Goal: Task Accomplishment & Management: Manage account settings

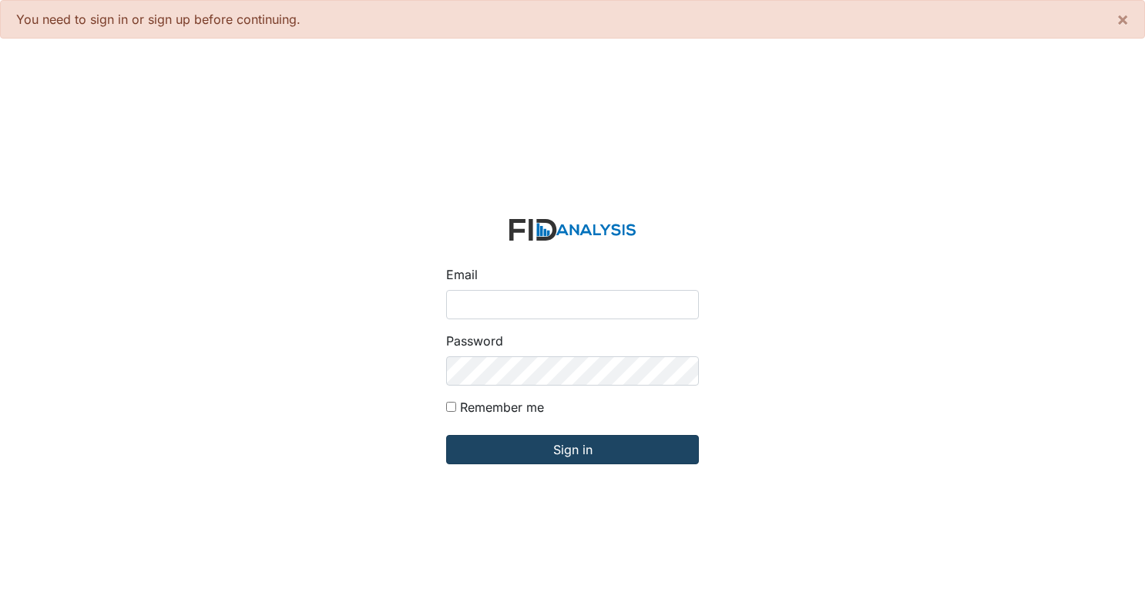
type input "[EMAIL_ADDRESS][DOMAIN_NAME]"
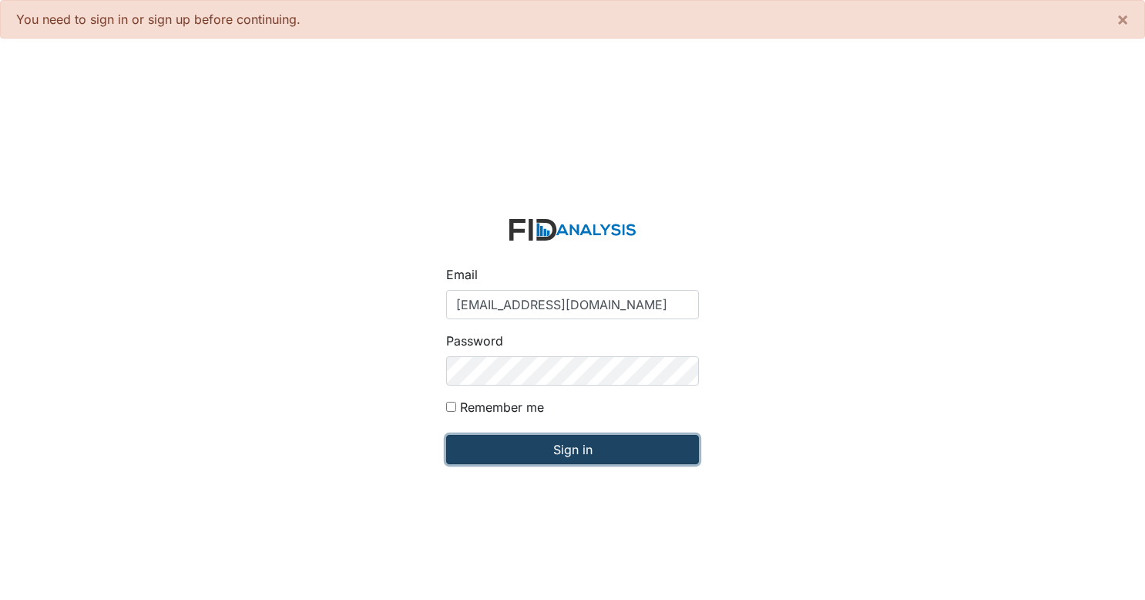
click at [555, 440] on input "Sign in" at bounding box center [572, 449] width 253 height 29
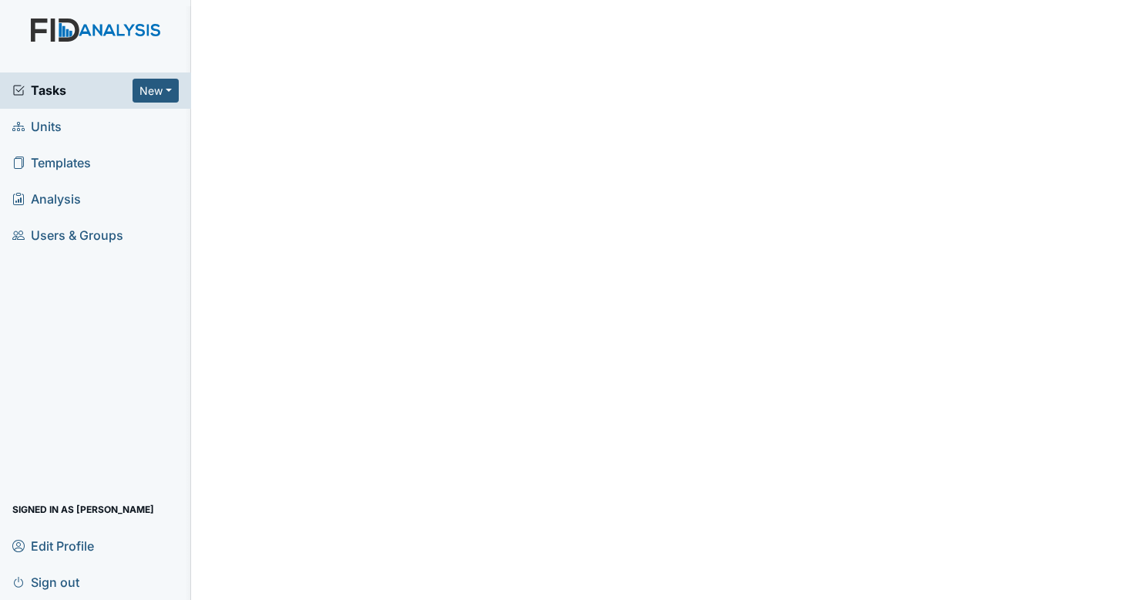
click at [65, 121] on link "Units" at bounding box center [95, 127] width 191 height 36
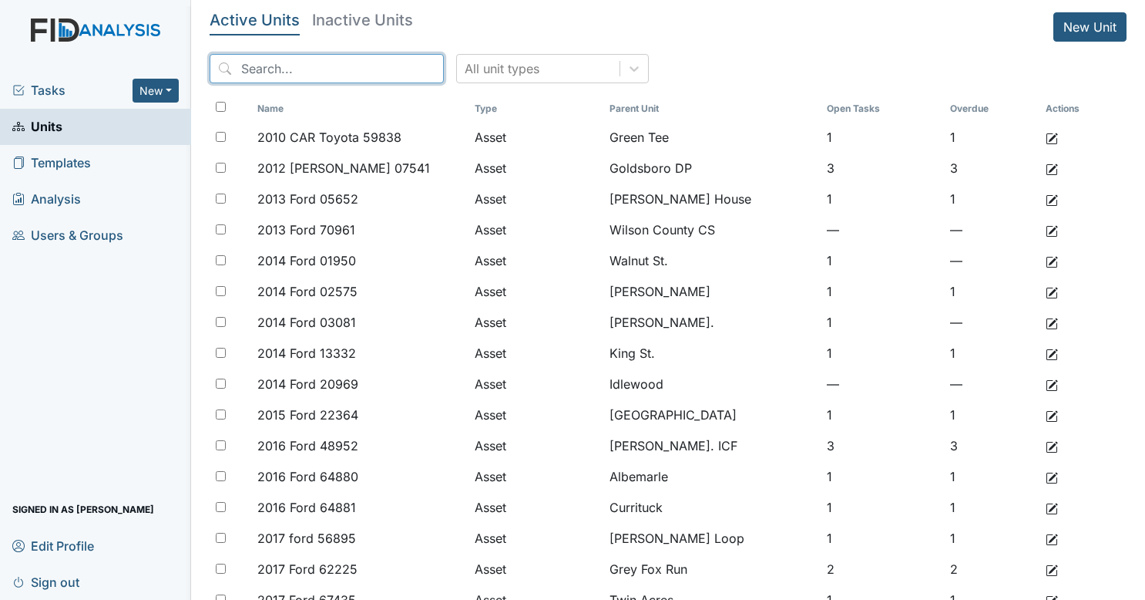
click at [302, 70] on input "search" at bounding box center [327, 68] width 234 height 29
type input "cherokee"
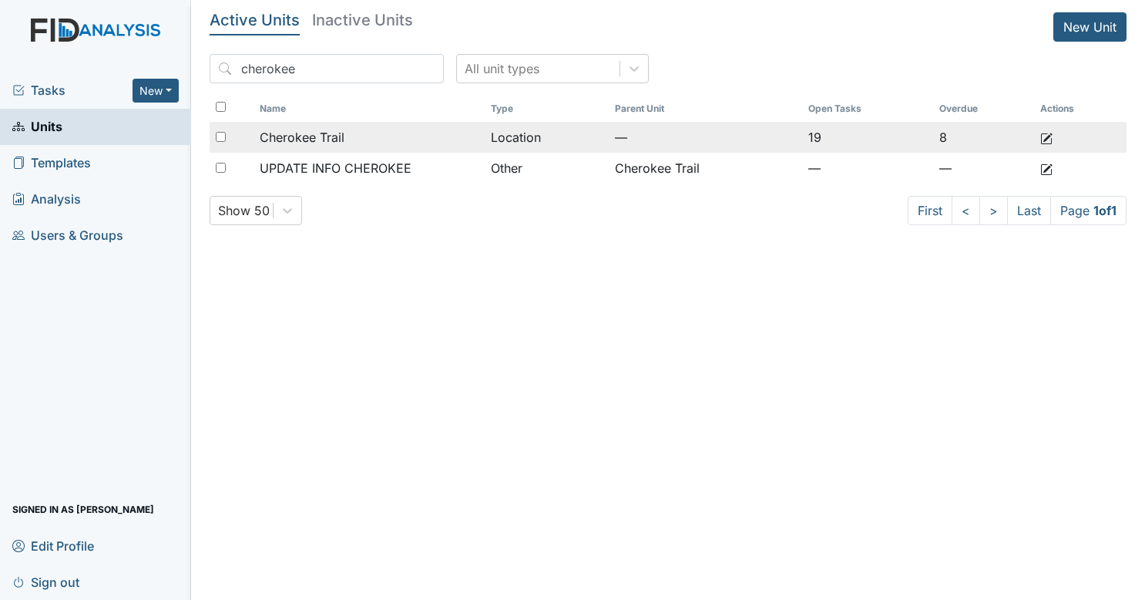
click at [356, 134] on div "Cherokee Trail" at bounding box center [369, 137] width 218 height 18
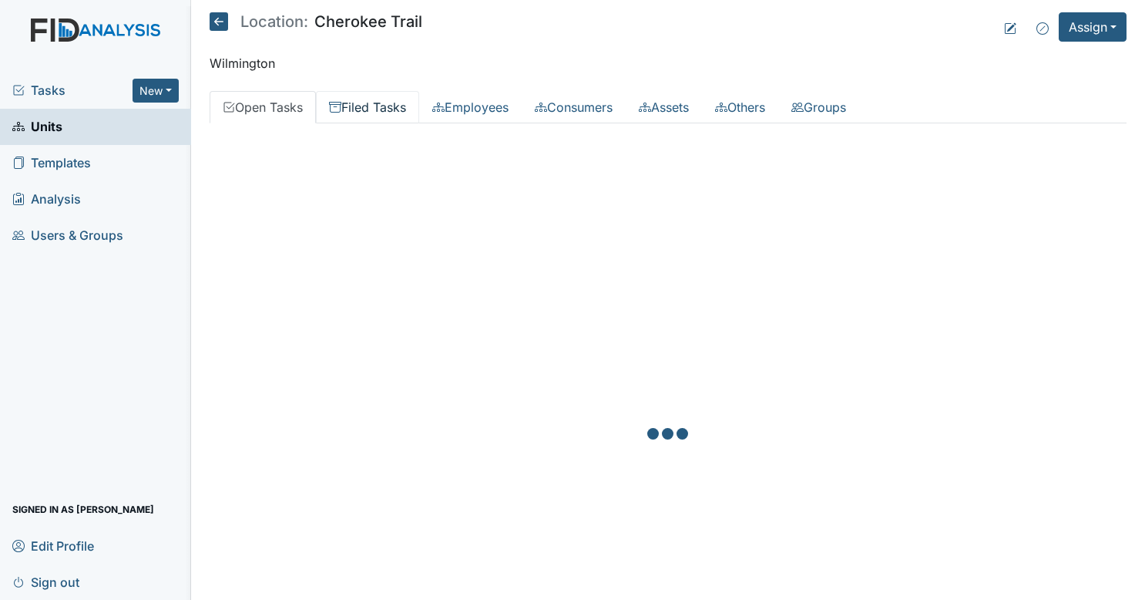
click at [388, 115] on link "Filed Tasks" at bounding box center [367, 107] width 103 height 32
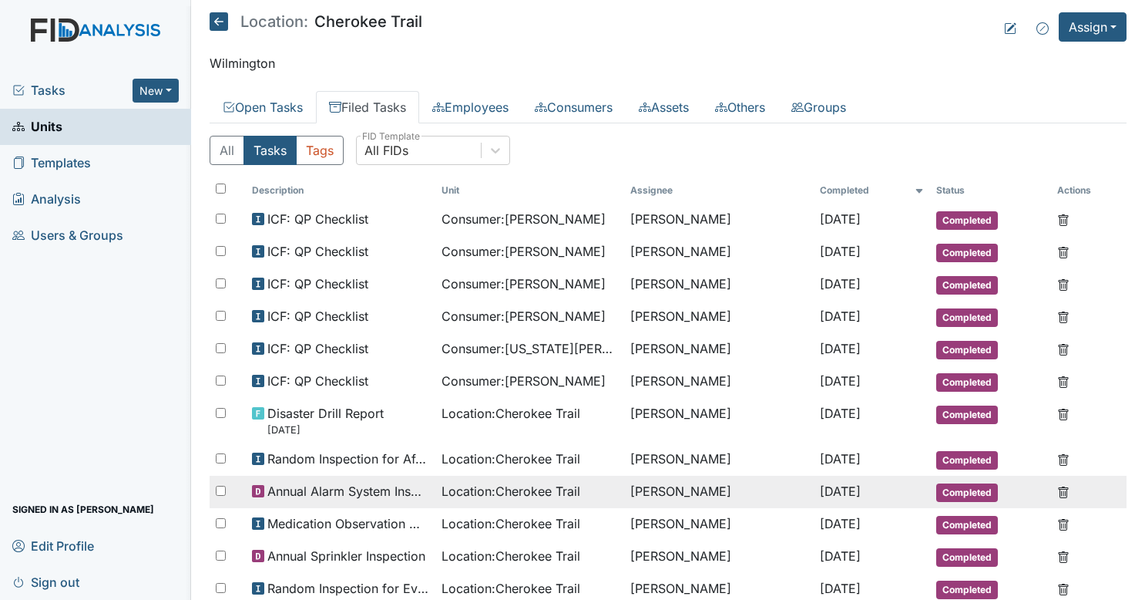
click at [387, 486] on span "Annual Alarm System Inspection" at bounding box center [348, 491] width 162 height 18
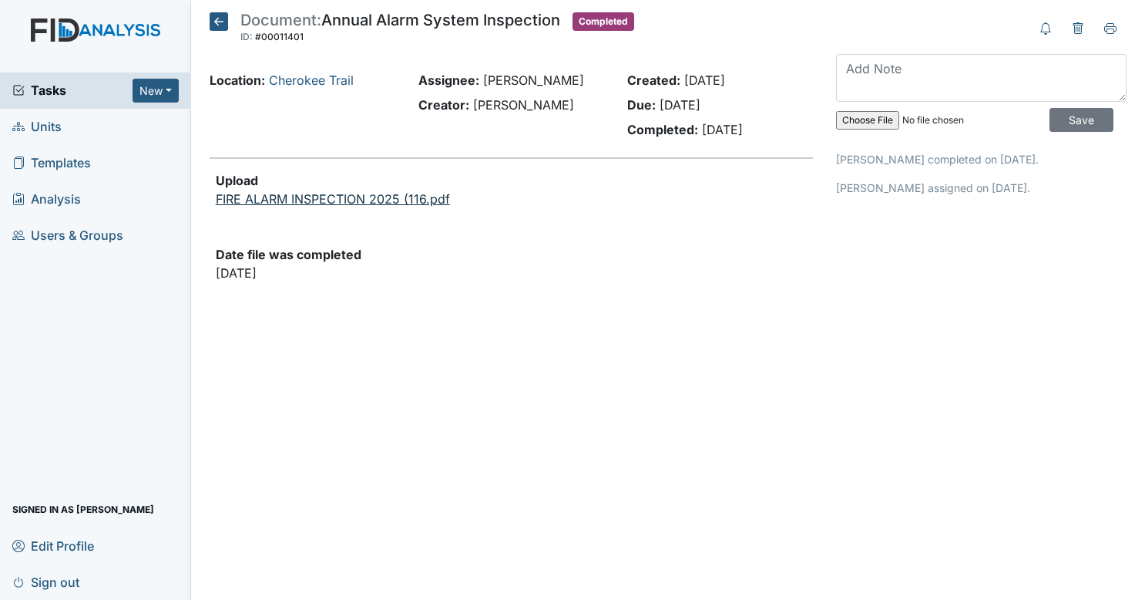
click at [335, 202] on link "FIRE ALARM INSPECTION 2025 (116.pdf" at bounding box center [333, 198] width 234 height 15
click at [167, 83] on button "New" at bounding box center [156, 91] width 46 height 24
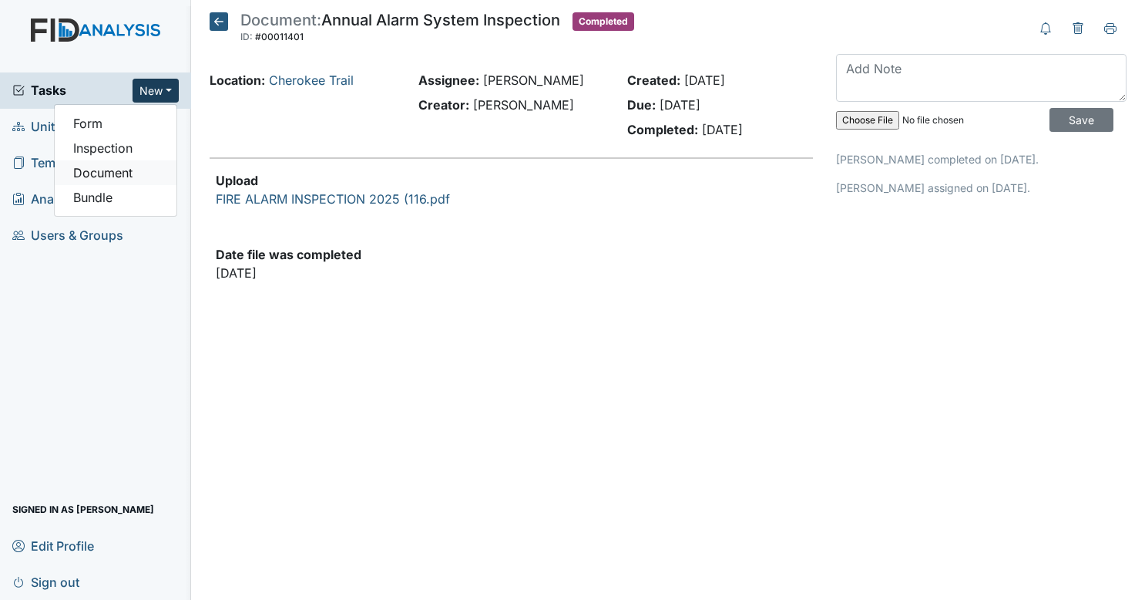
click at [124, 174] on link "Document" at bounding box center [116, 172] width 122 height 25
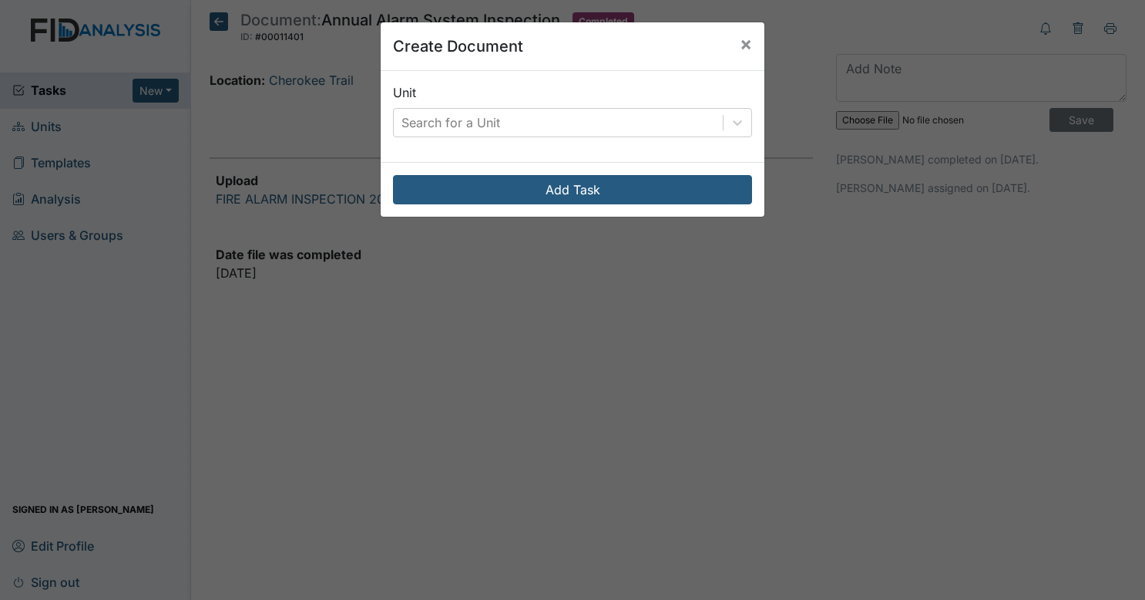
drag, startPoint x: 456, startPoint y: 122, endPoint x: 451, endPoint y: 100, distance: 22.1
click at [451, 100] on div "Unit Search for a Unit" at bounding box center [572, 110] width 359 height 54
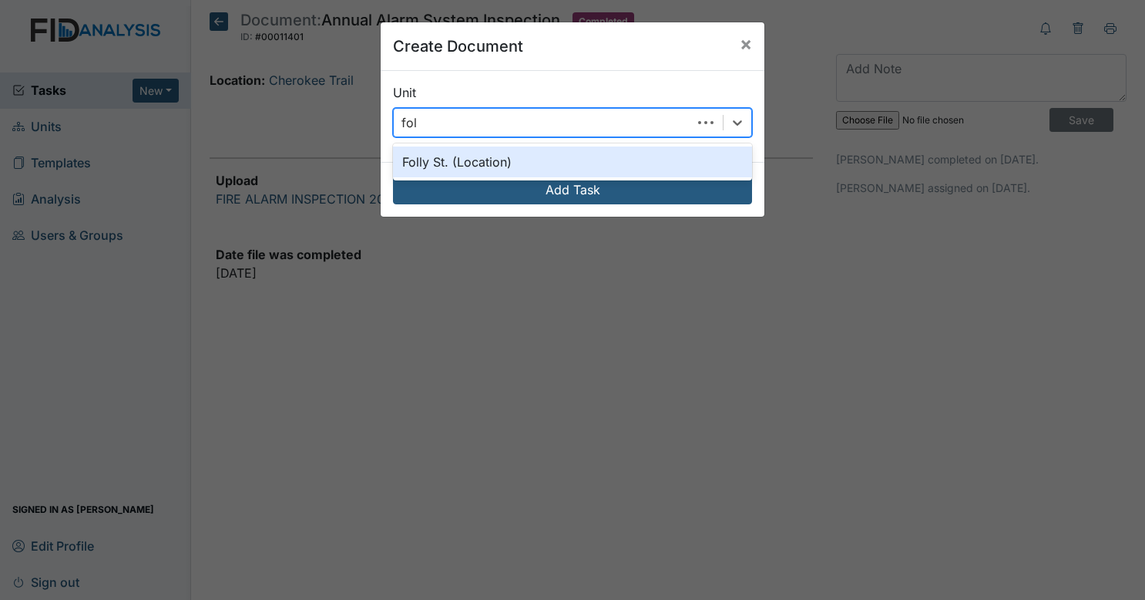
type input "foll"
click at [485, 164] on div "Folly St. (Location)" at bounding box center [572, 161] width 359 height 31
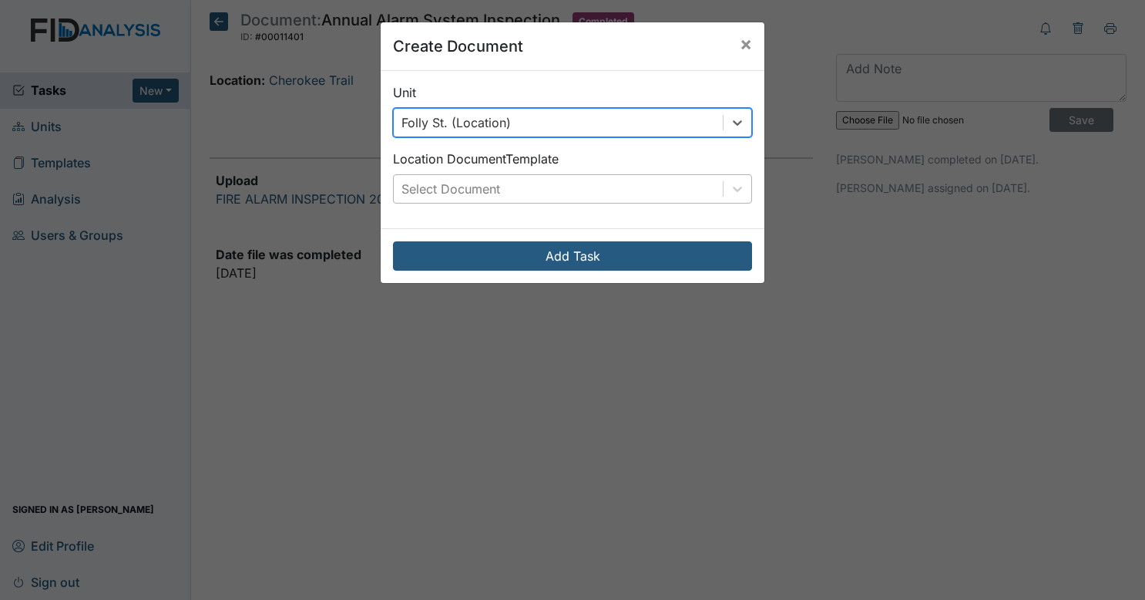
click at [499, 180] on div "Select Document" at bounding box center [558, 189] width 329 height 28
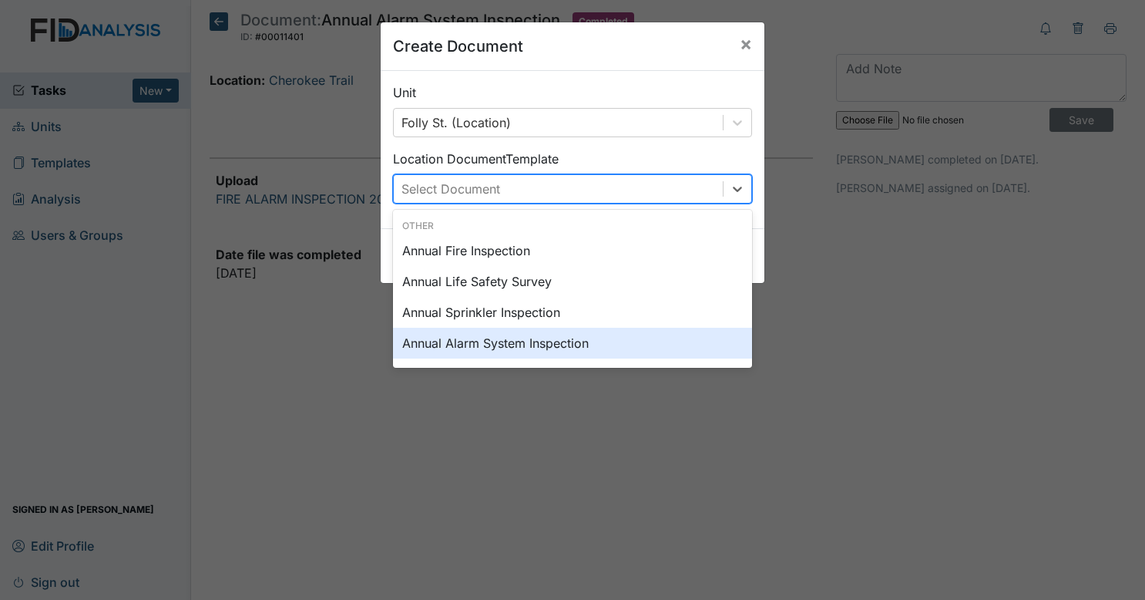
click at [516, 338] on div "Annual Alarm System Inspection" at bounding box center [572, 343] width 359 height 31
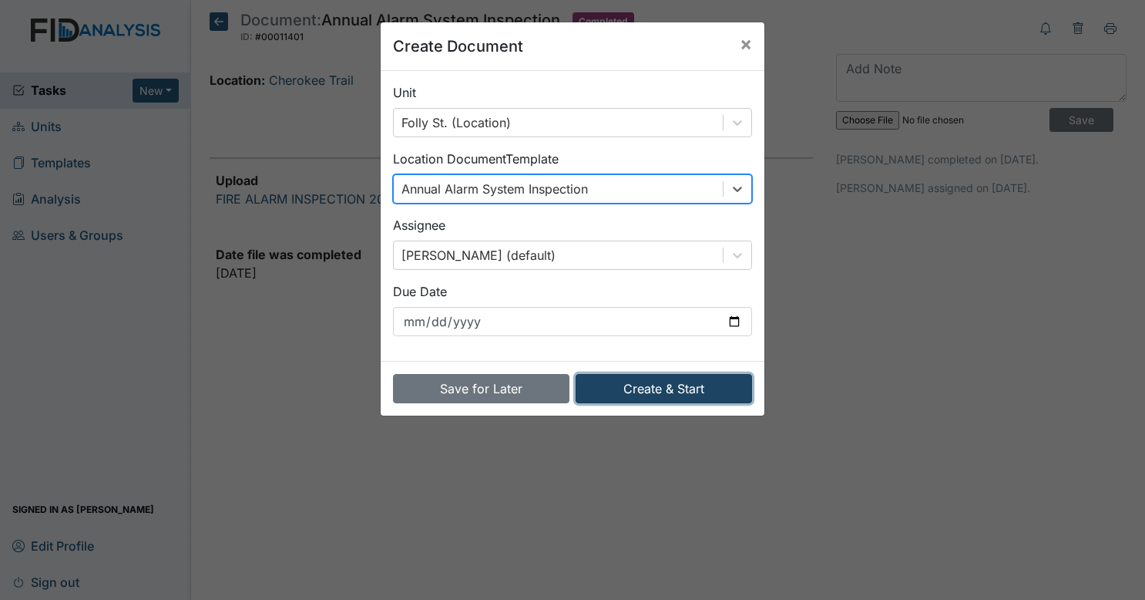
click at [620, 383] on button "Create & Start" at bounding box center [664, 388] width 177 height 29
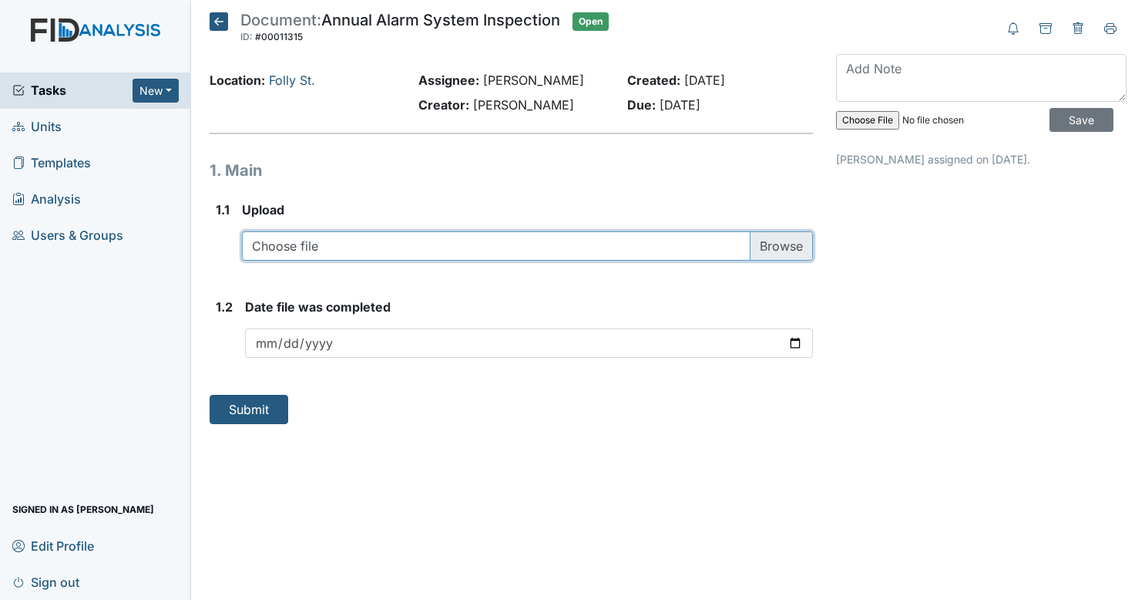
click at [399, 244] on input "file" at bounding box center [528, 245] width 572 height 29
type input "C:\fakepath\Fire Alarm Inspections - Wilmington_09252025102840.pdf"
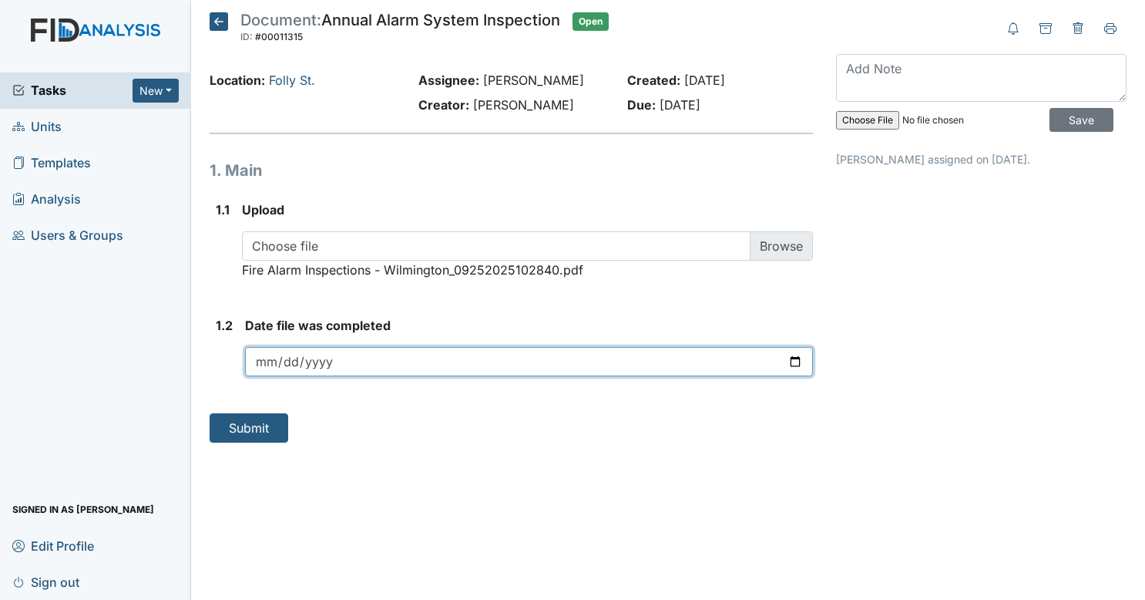
click at [379, 365] on input "date" at bounding box center [529, 361] width 569 height 29
click at [800, 367] on input "date" at bounding box center [529, 361] width 569 height 29
type input "2025-09-26"
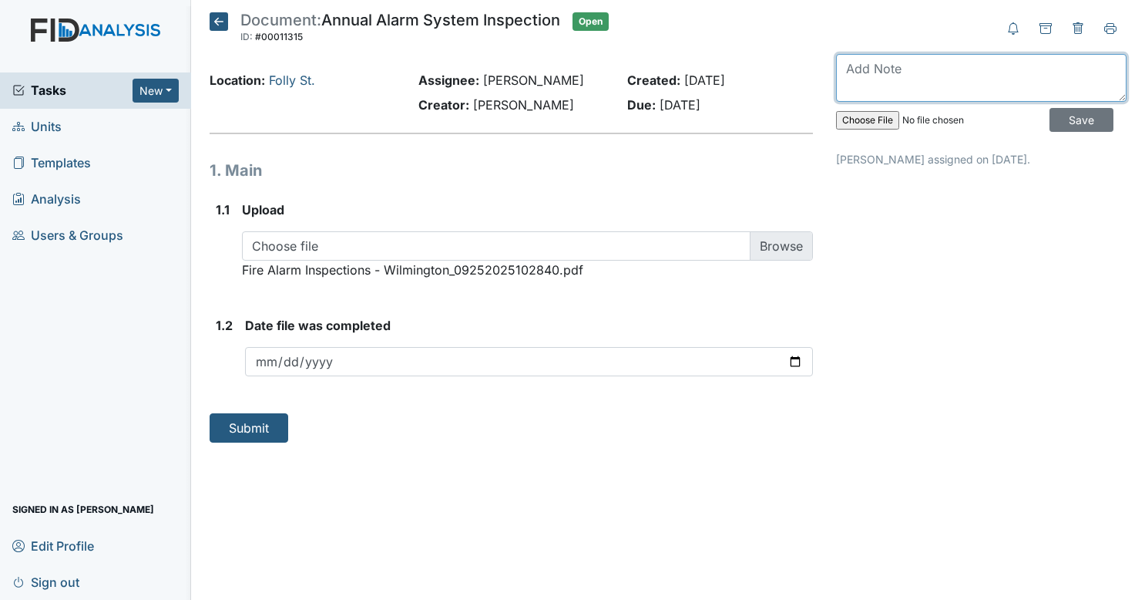
click at [865, 74] on textarea at bounding box center [981, 78] width 291 height 48
type textarea "2"
type textarea ")"
type textarea "09/25"
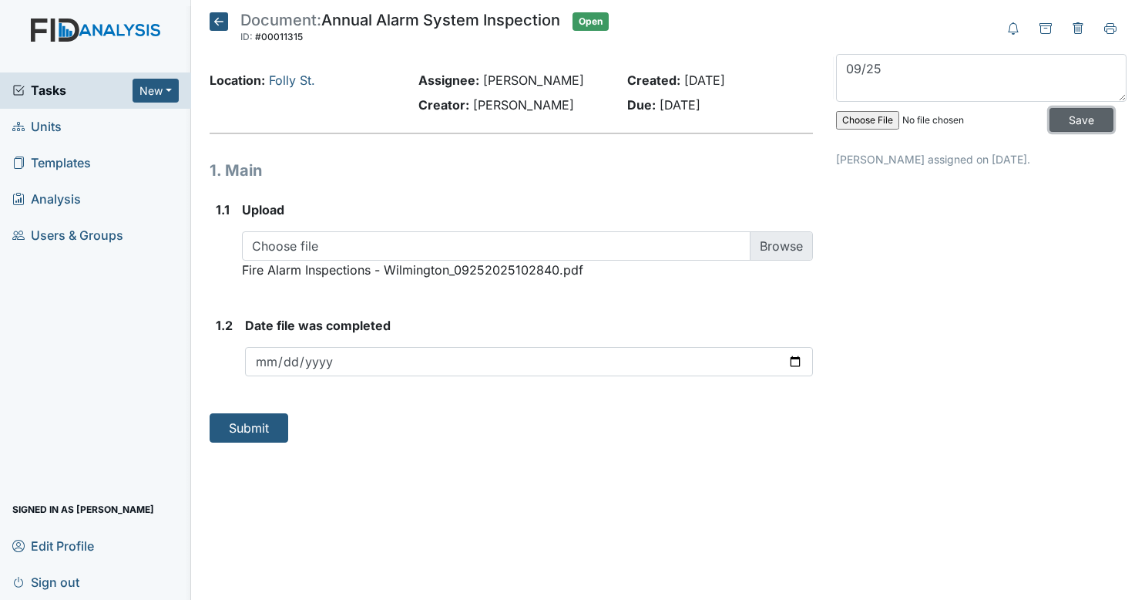
click at [1061, 108] on input "Save" at bounding box center [1082, 120] width 64 height 24
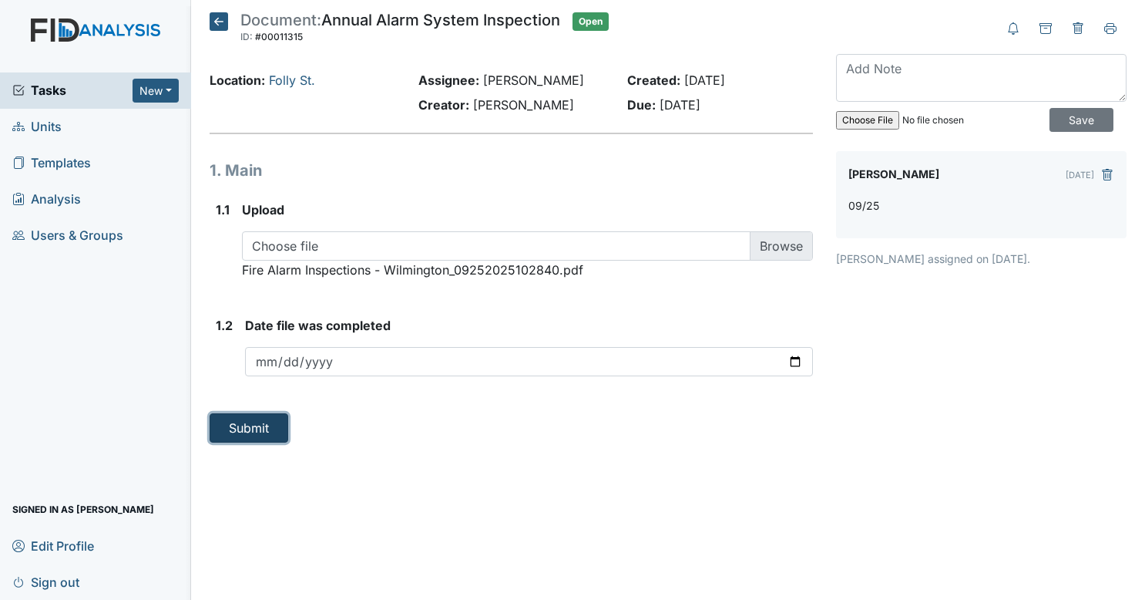
click at [264, 424] on button "Submit" at bounding box center [249, 427] width 79 height 29
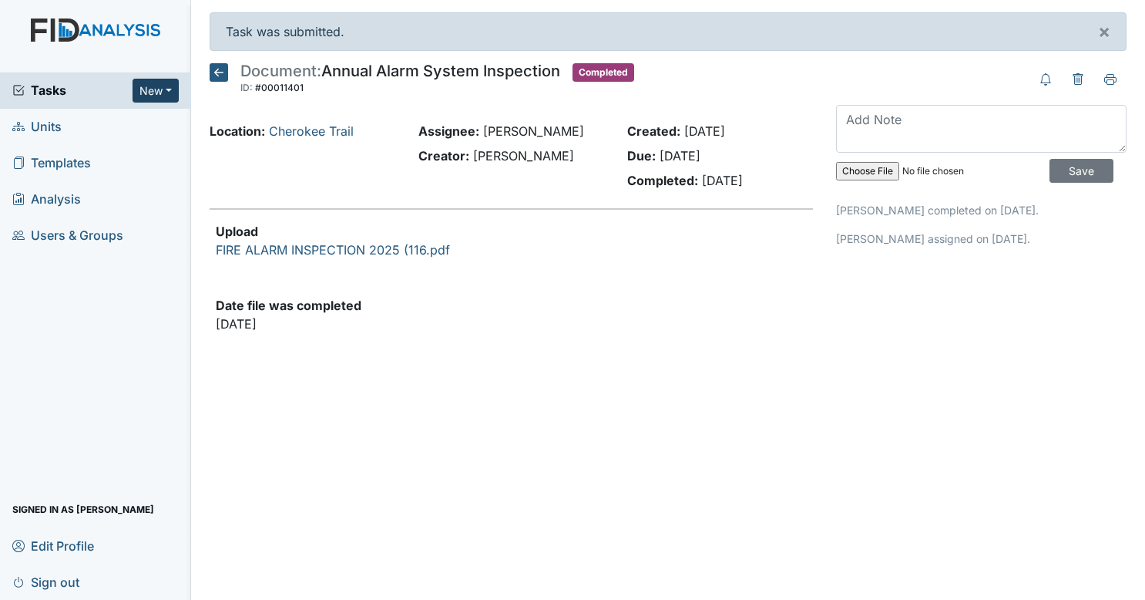
click at [156, 86] on button "New" at bounding box center [156, 91] width 46 height 24
click at [106, 171] on link "Document" at bounding box center [116, 172] width 122 height 25
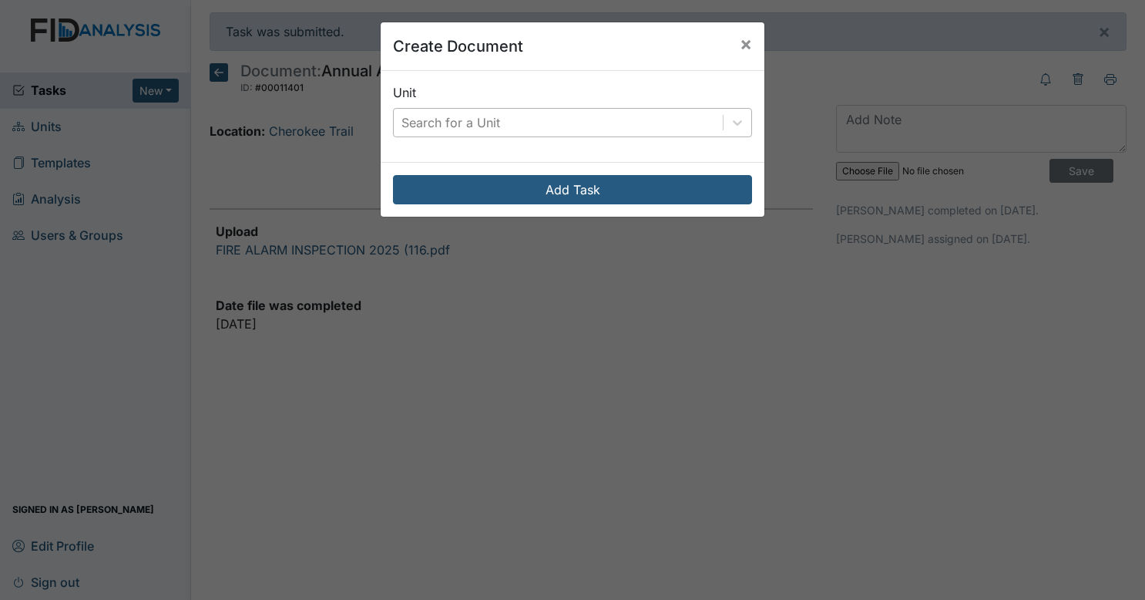
click at [417, 118] on div "Search for a Unit" at bounding box center [451, 122] width 99 height 18
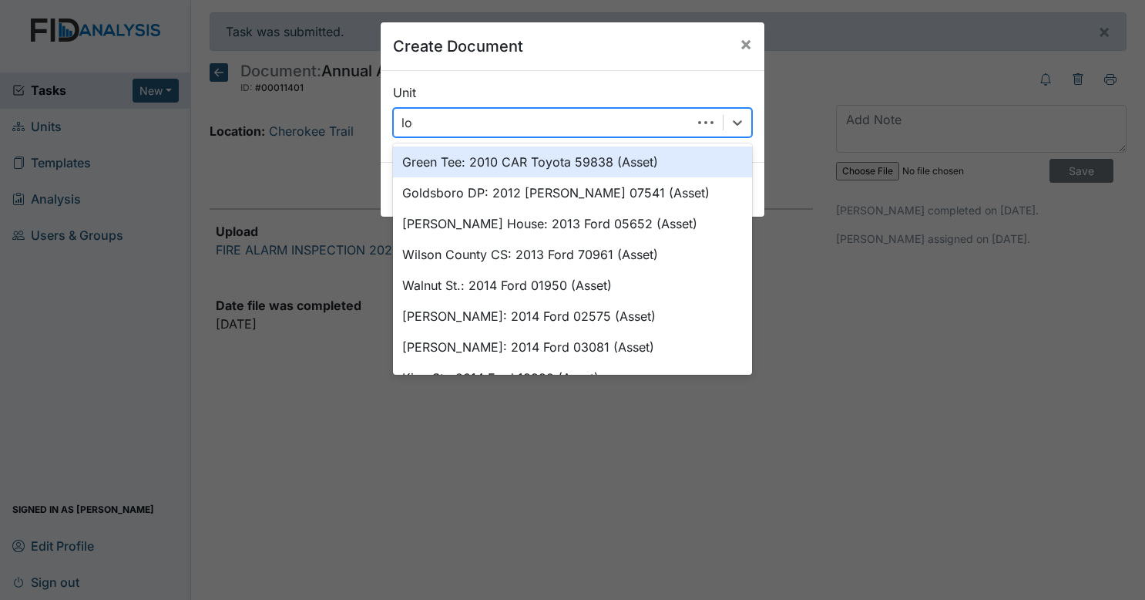
type input "lock"
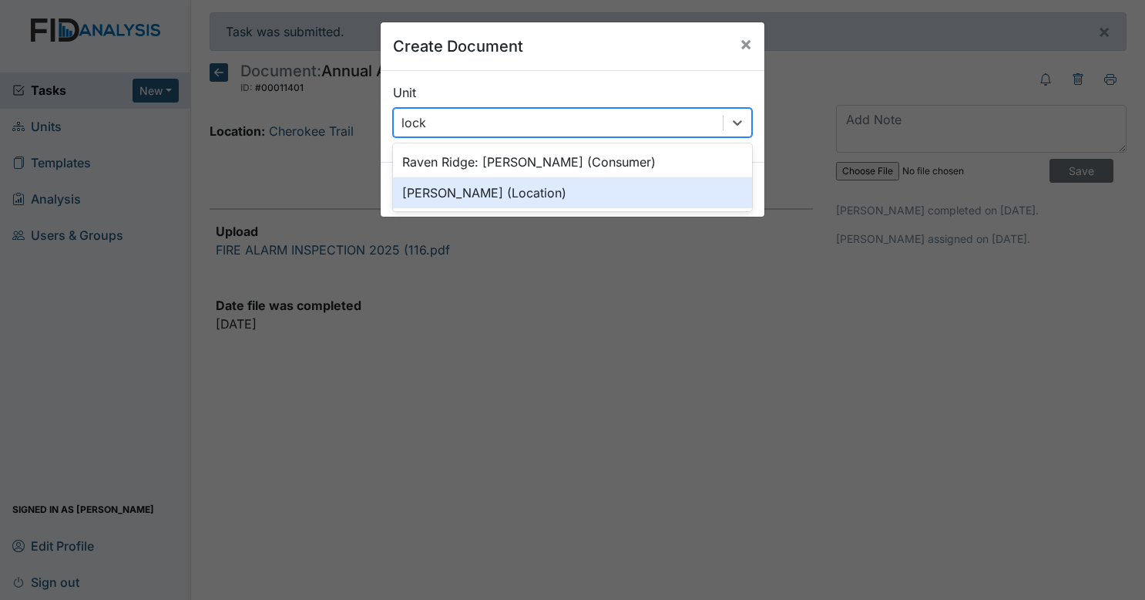
click at [470, 193] on div "Lockwood (Location)" at bounding box center [572, 192] width 359 height 31
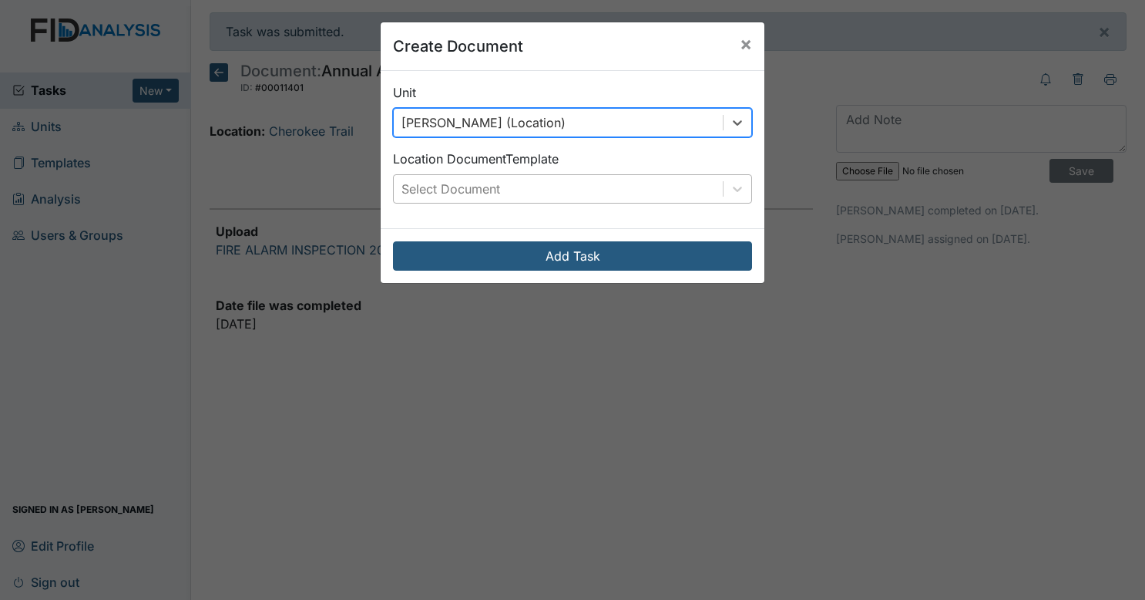
click at [480, 176] on div "Select Document" at bounding box center [558, 189] width 329 height 28
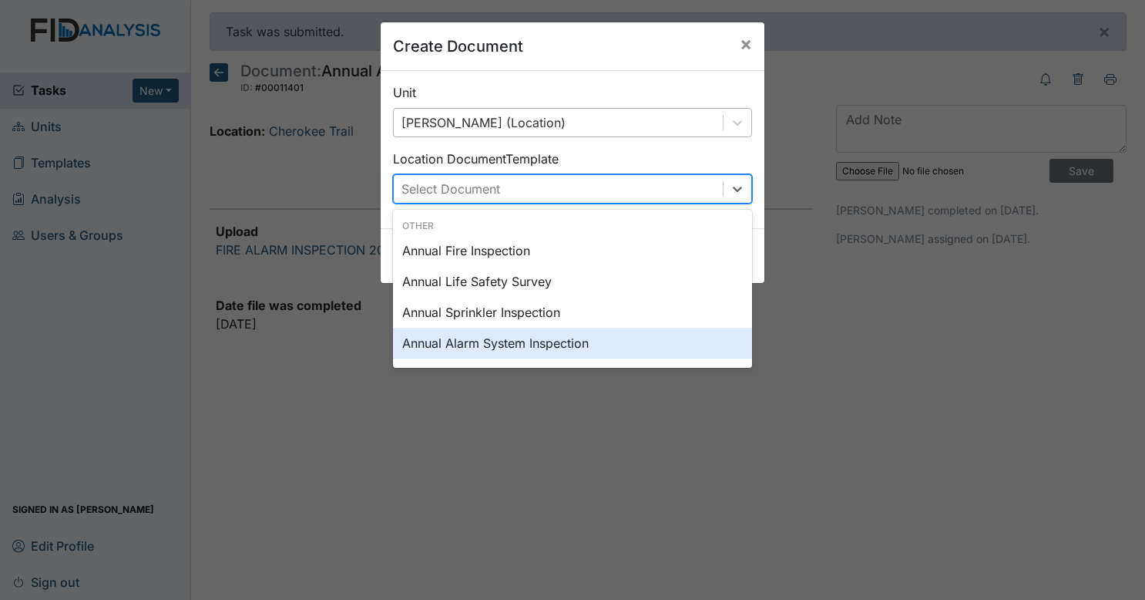
click at [502, 340] on div "Annual Alarm System Inspection" at bounding box center [572, 343] width 359 height 31
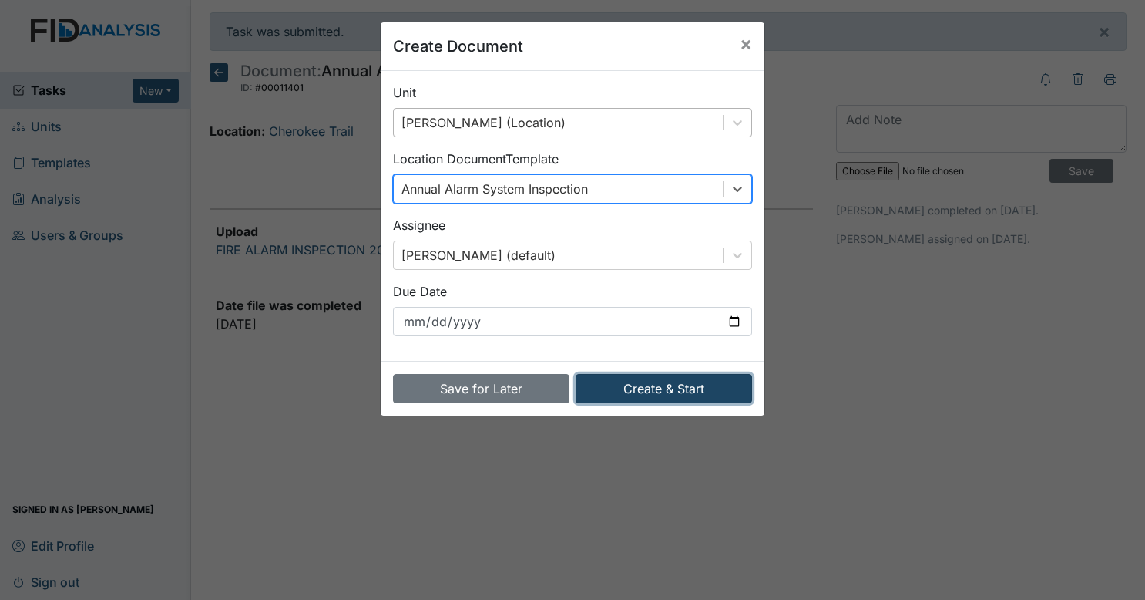
click at [626, 387] on button "Create & Start" at bounding box center [664, 388] width 177 height 29
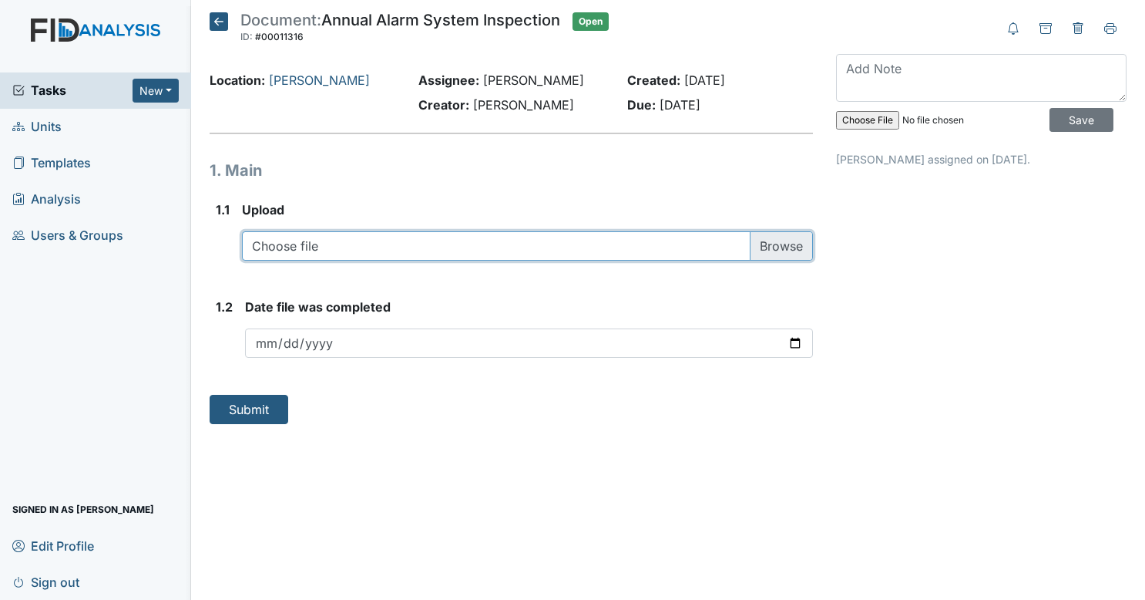
click at [384, 251] on input "file" at bounding box center [528, 245] width 572 height 29
type input "C:\fakepath\Fire Alarm Inspections - Wilmington_09252025102840.pdf"
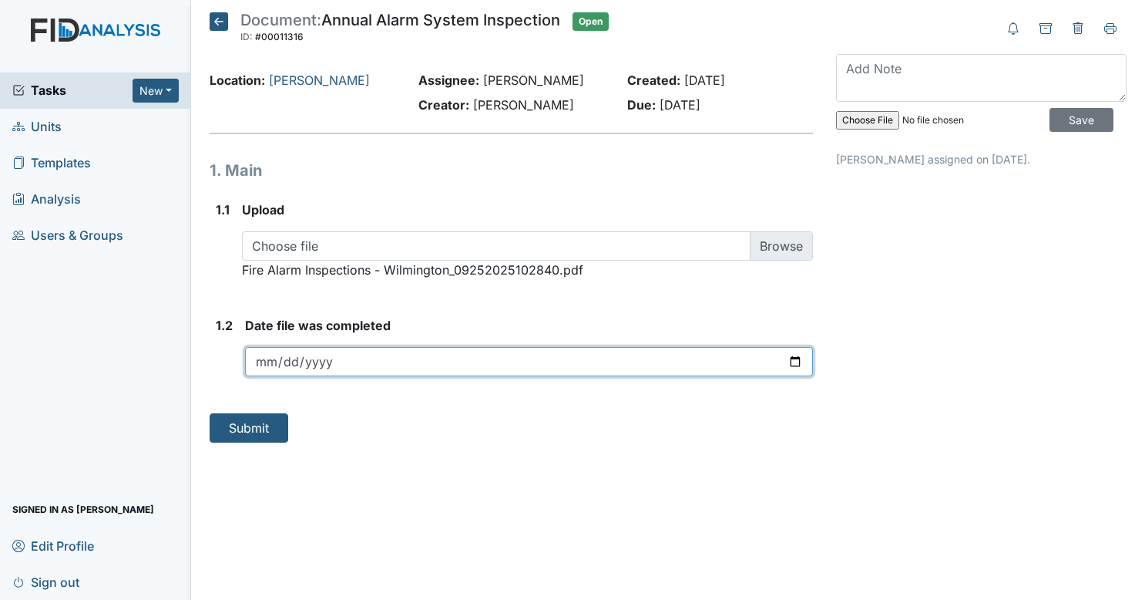
click at [800, 368] on input "date" at bounding box center [529, 361] width 569 height 29
type input "2025-09-26"
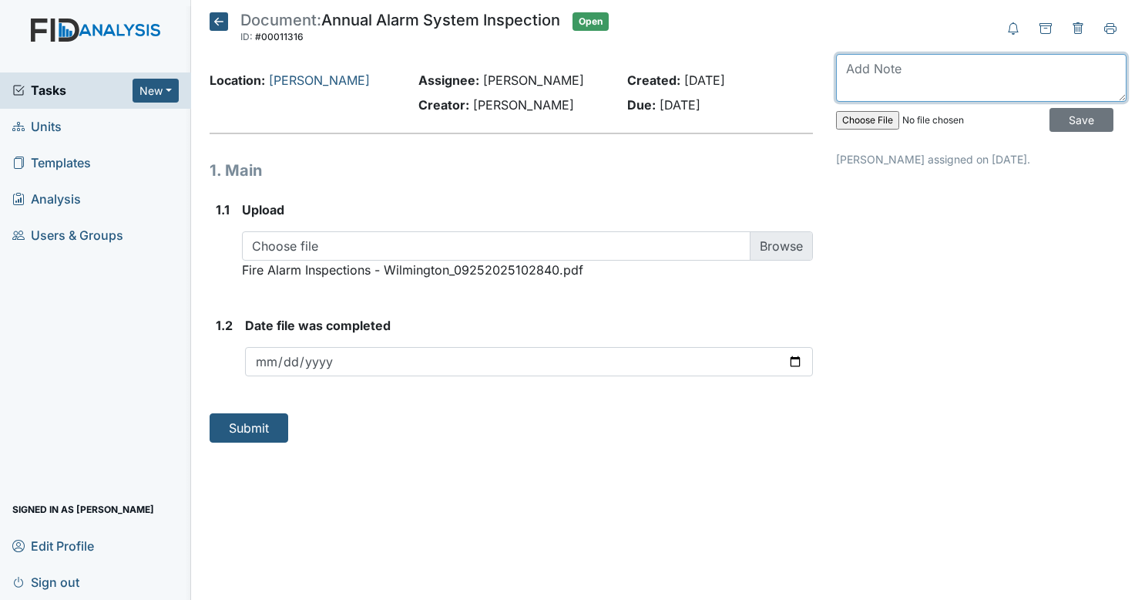
click at [929, 87] on textarea at bounding box center [981, 78] width 291 height 48
type textarea "09/25"
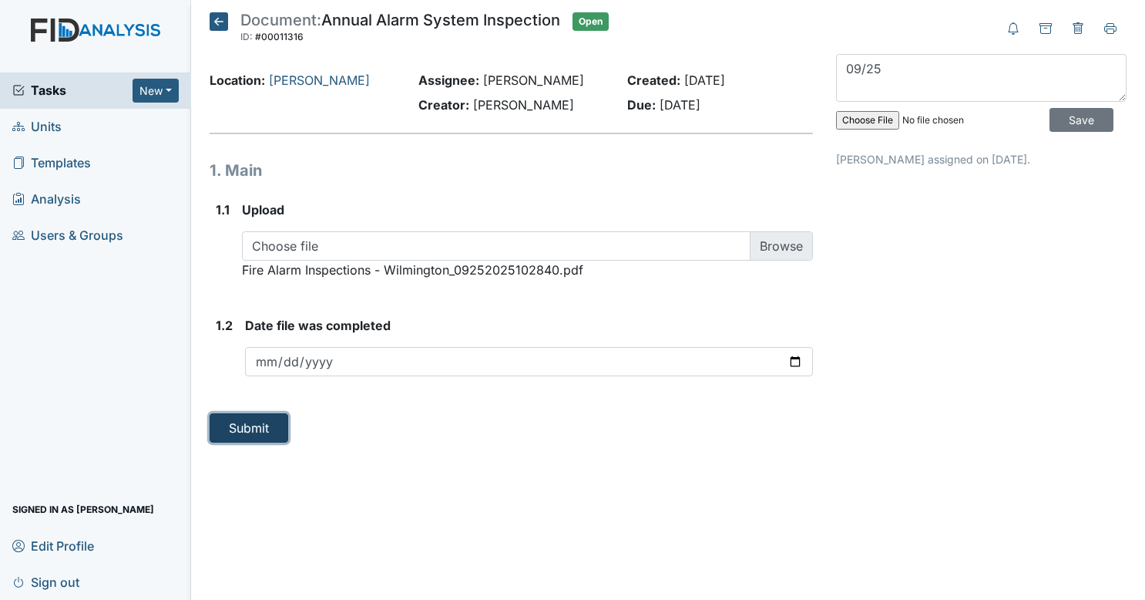
click at [213, 422] on button "Submit" at bounding box center [249, 427] width 79 height 29
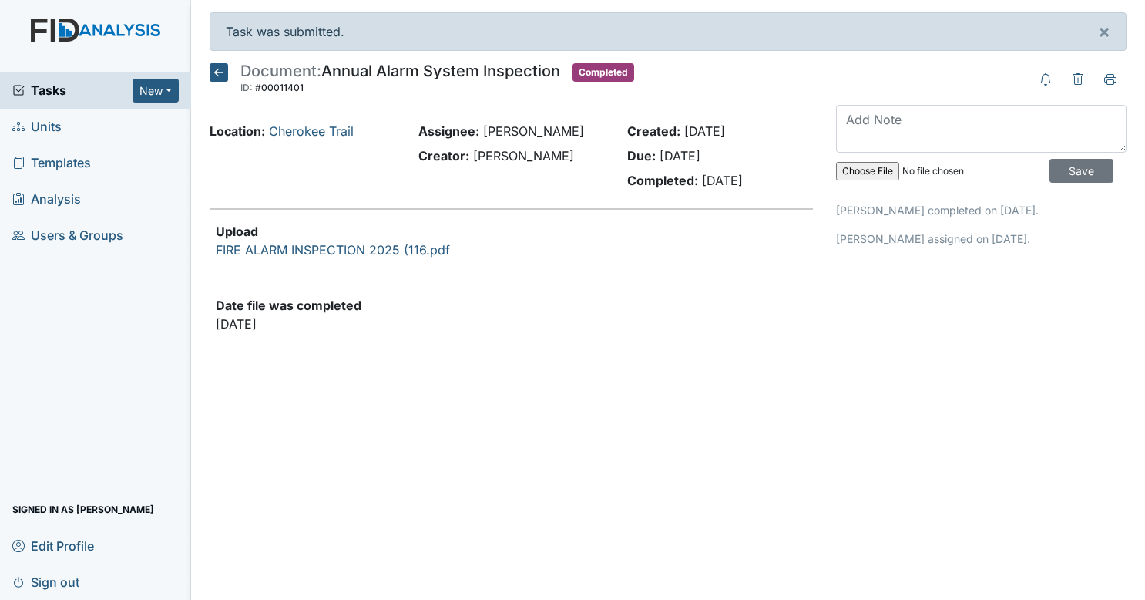
click at [99, 126] on link "Units" at bounding box center [95, 127] width 191 height 36
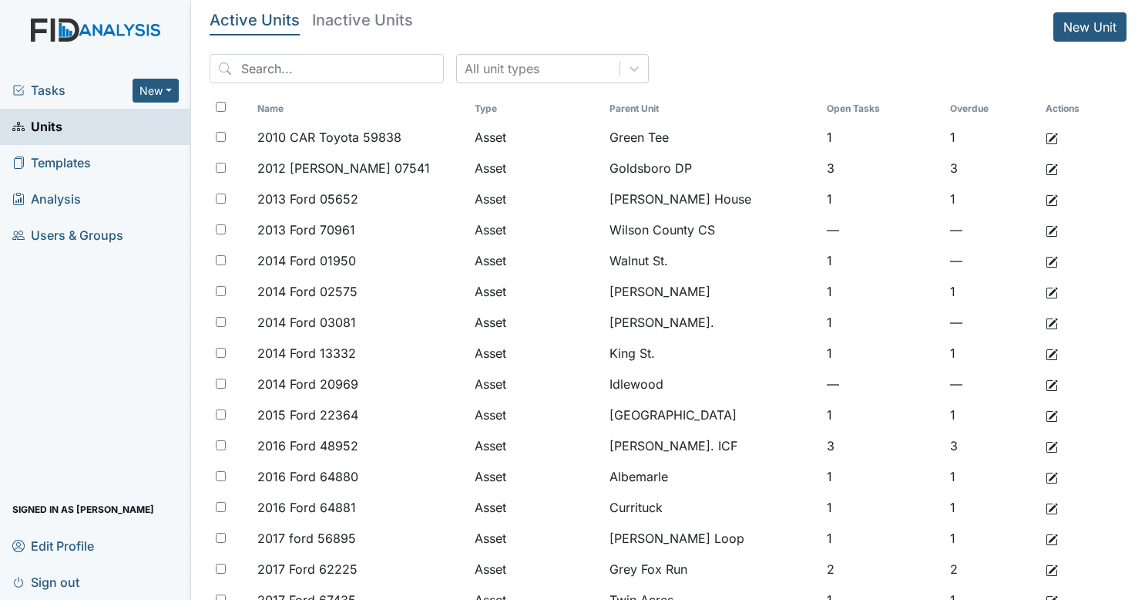
click at [52, 82] on span "Tasks" at bounding box center [72, 90] width 120 height 18
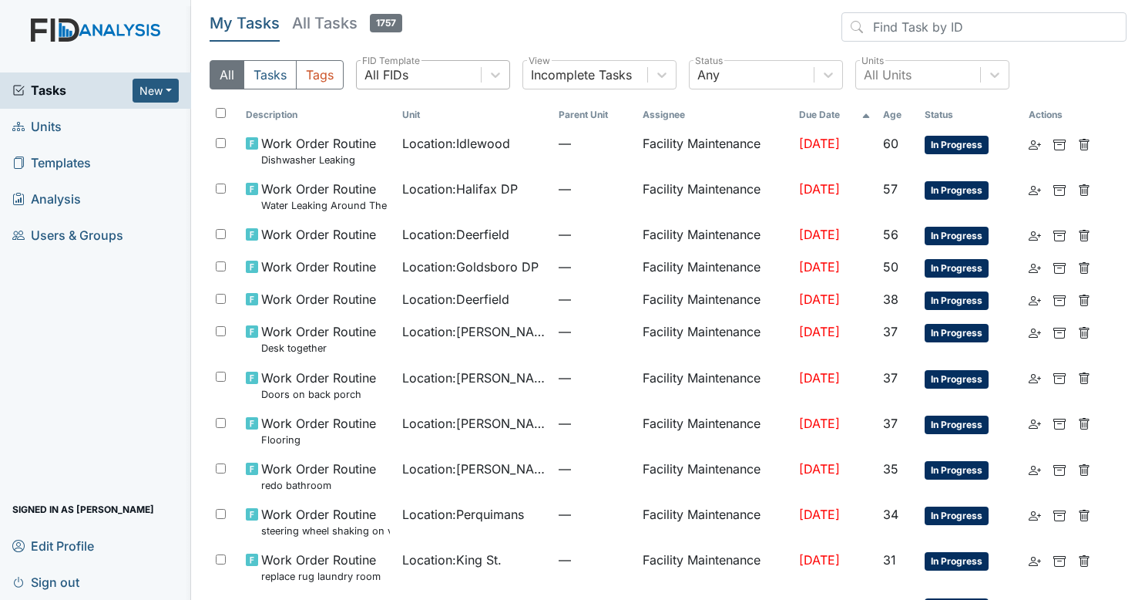
click at [469, 80] on div "All FIDs" at bounding box center [419, 75] width 124 height 28
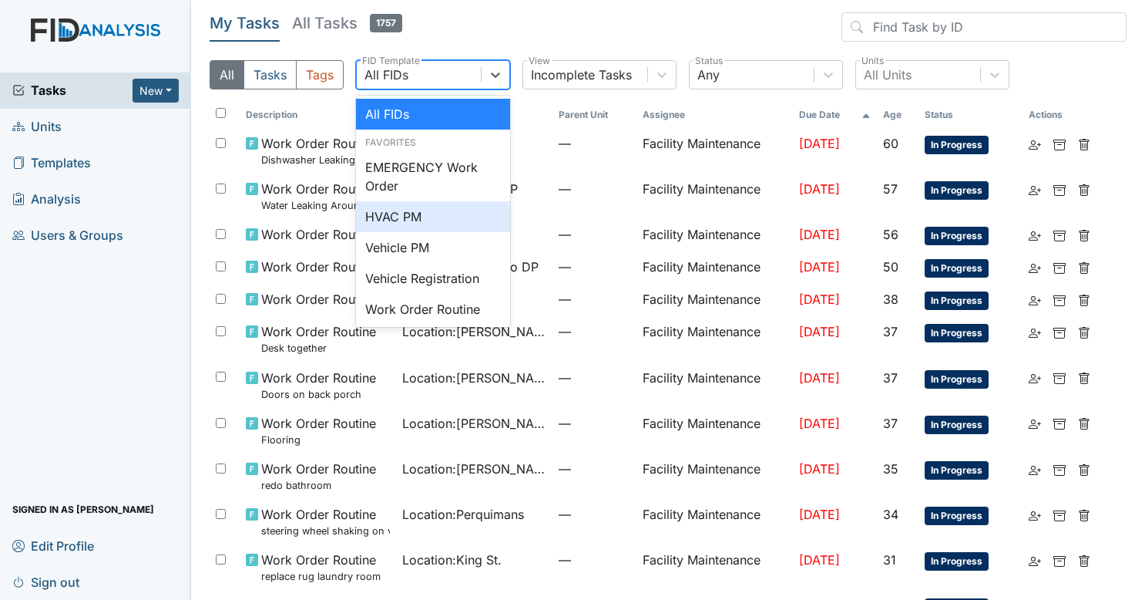
click at [416, 226] on div "HVAC PM" at bounding box center [433, 216] width 154 height 31
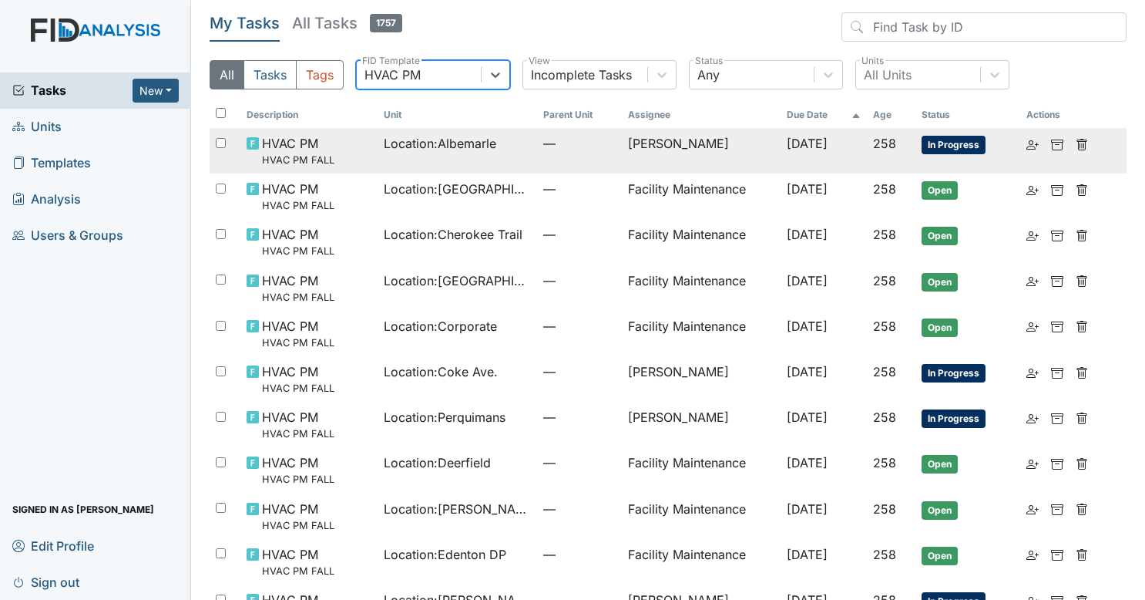
click at [639, 135] on td "Zach Smith" at bounding box center [701, 150] width 159 height 45
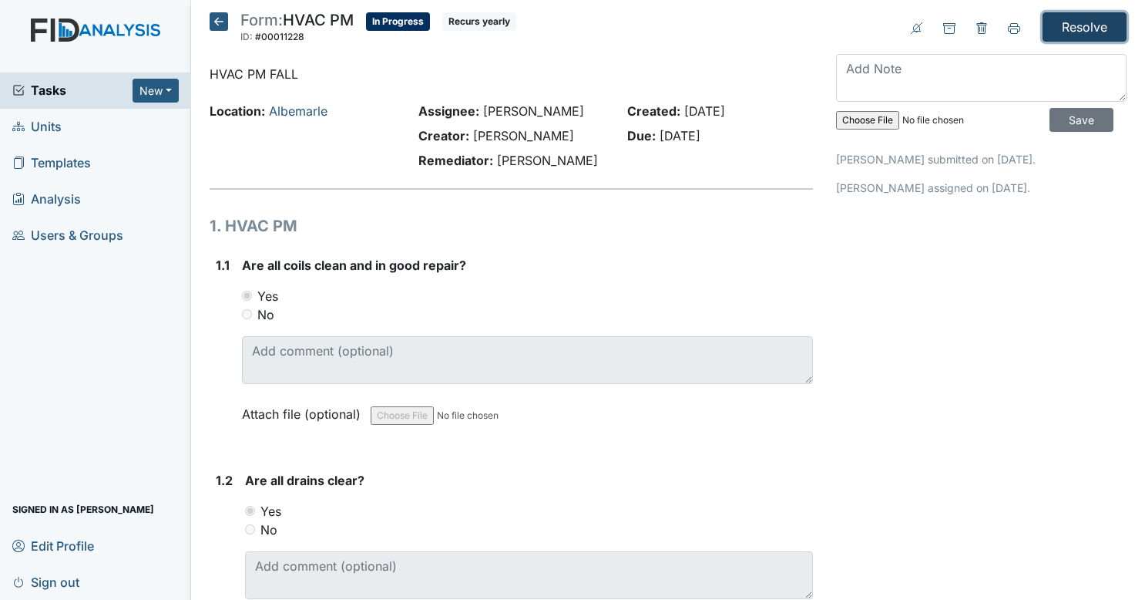
click at [1071, 18] on input "Resolve" at bounding box center [1085, 26] width 84 height 29
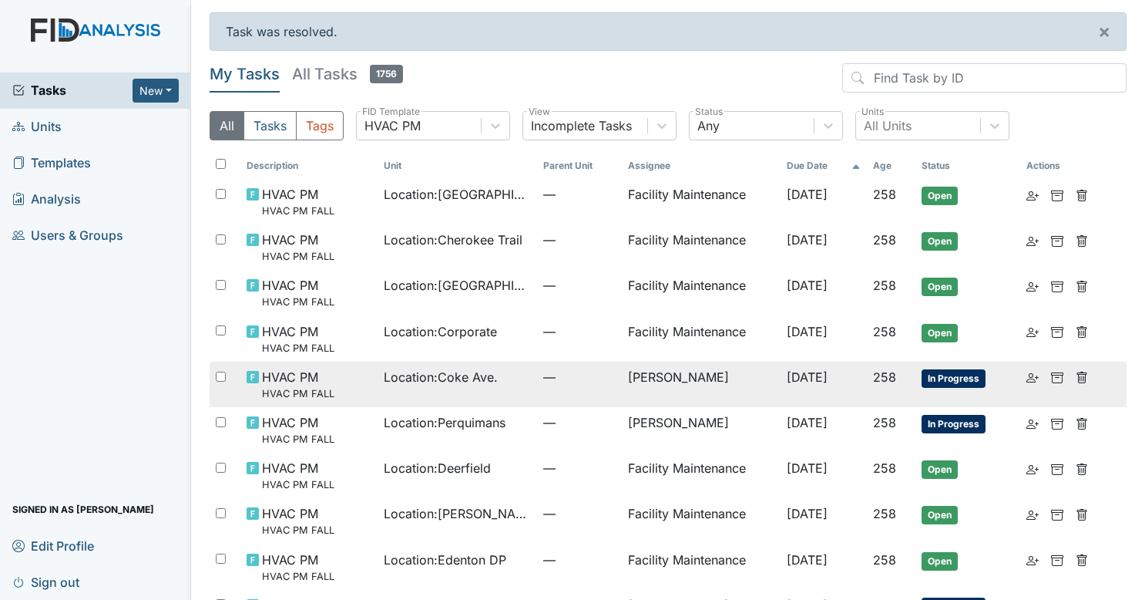
click at [623, 383] on td "[PERSON_NAME]" at bounding box center [701, 384] width 159 height 45
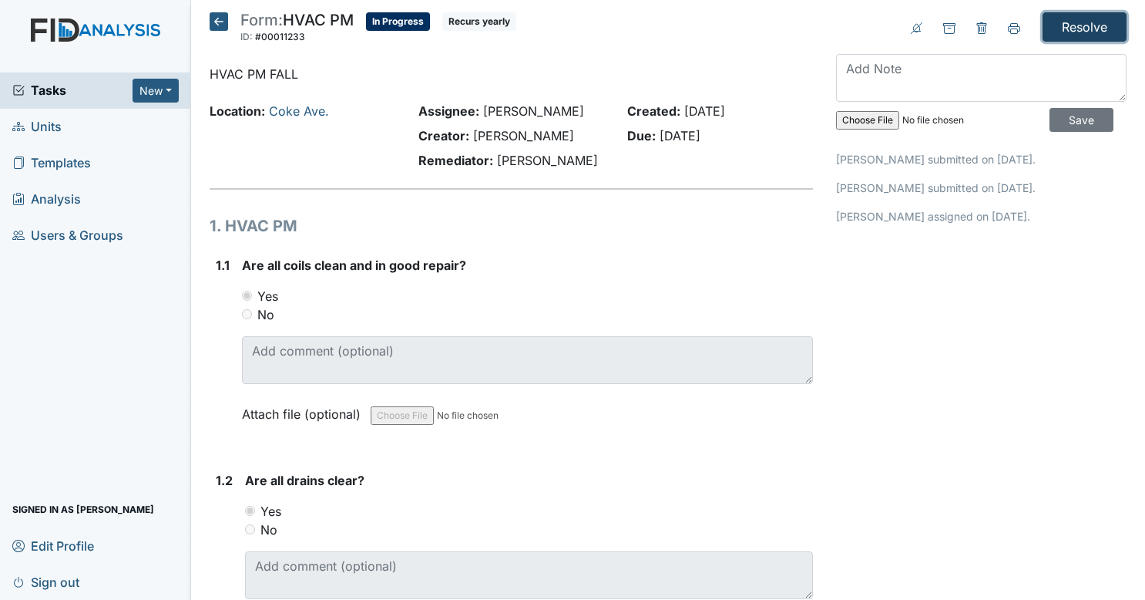
click at [1086, 15] on input "Resolve" at bounding box center [1085, 26] width 84 height 29
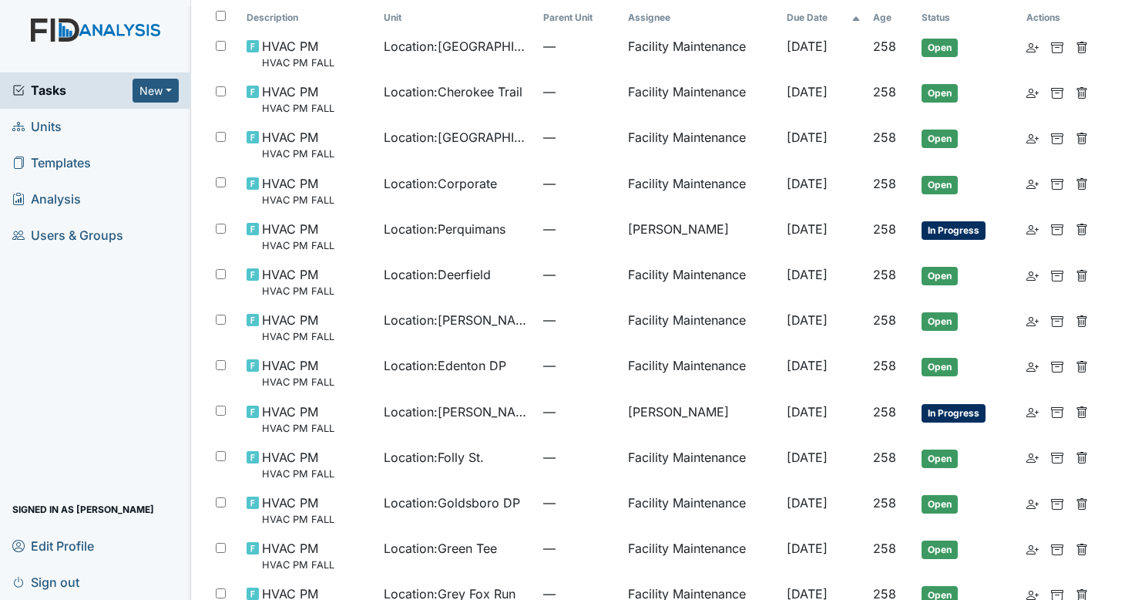
scroll to position [153, 0]
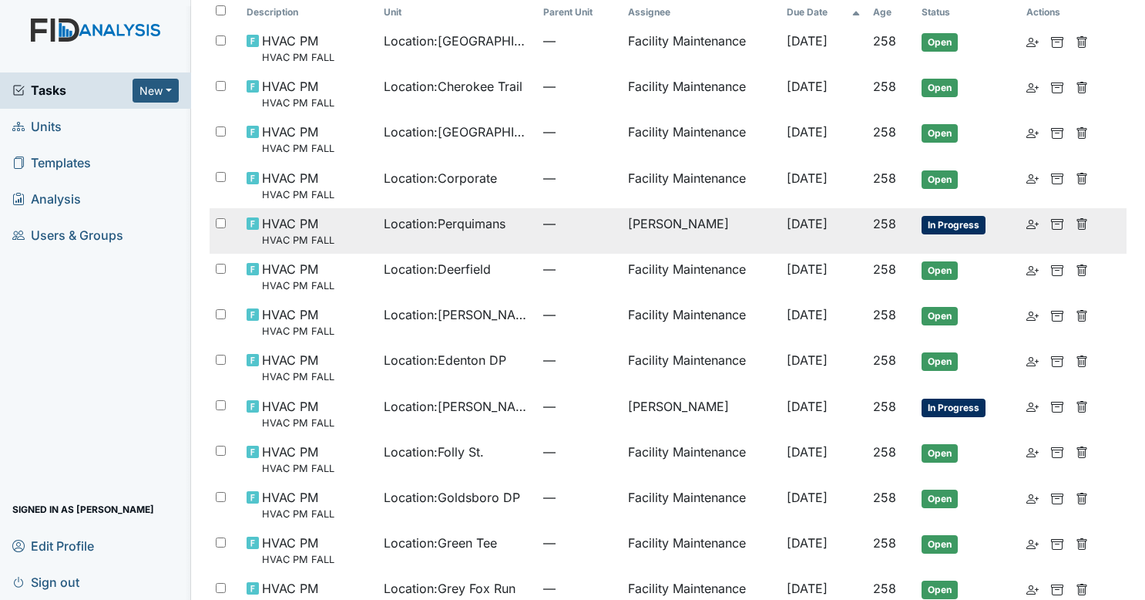
click at [622, 227] on td "[PERSON_NAME]" at bounding box center [701, 230] width 159 height 45
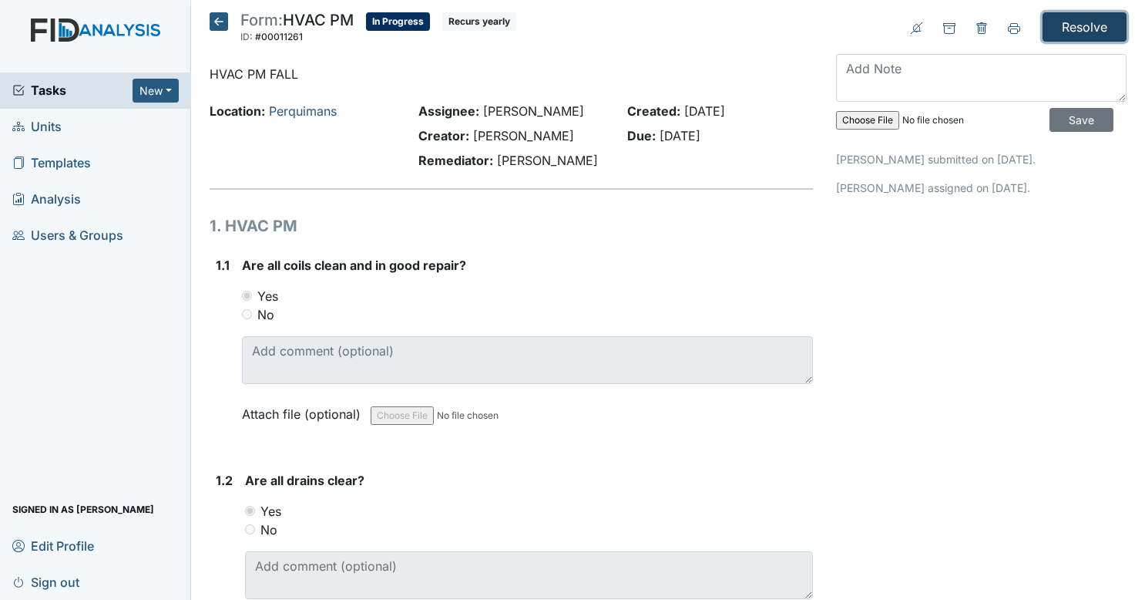
click at [1076, 29] on input "Resolve" at bounding box center [1085, 26] width 84 height 29
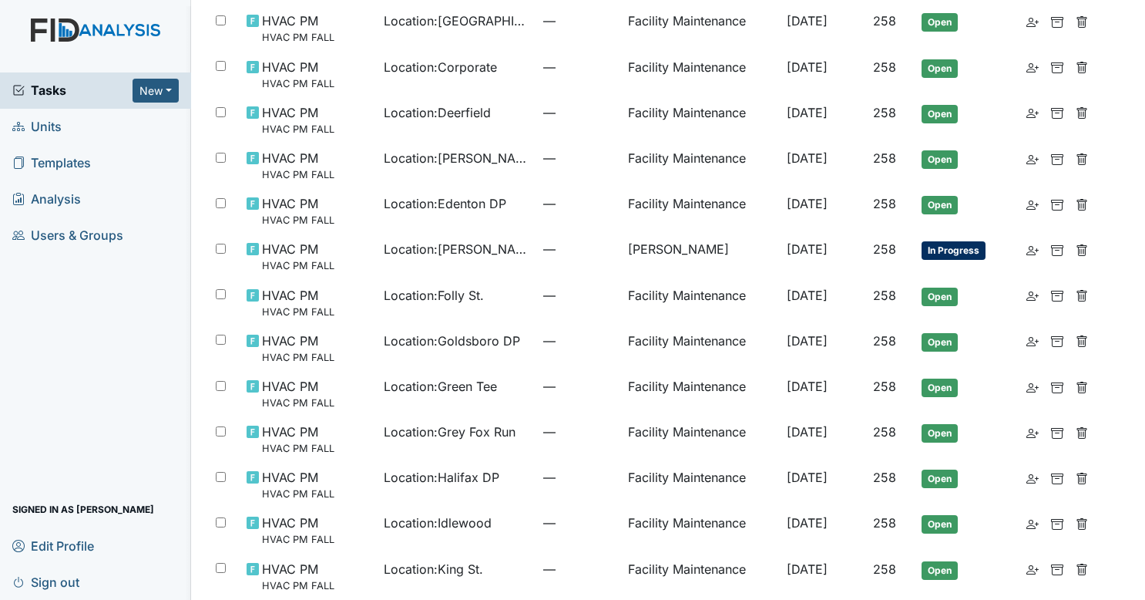
scroll to position [265, 0]
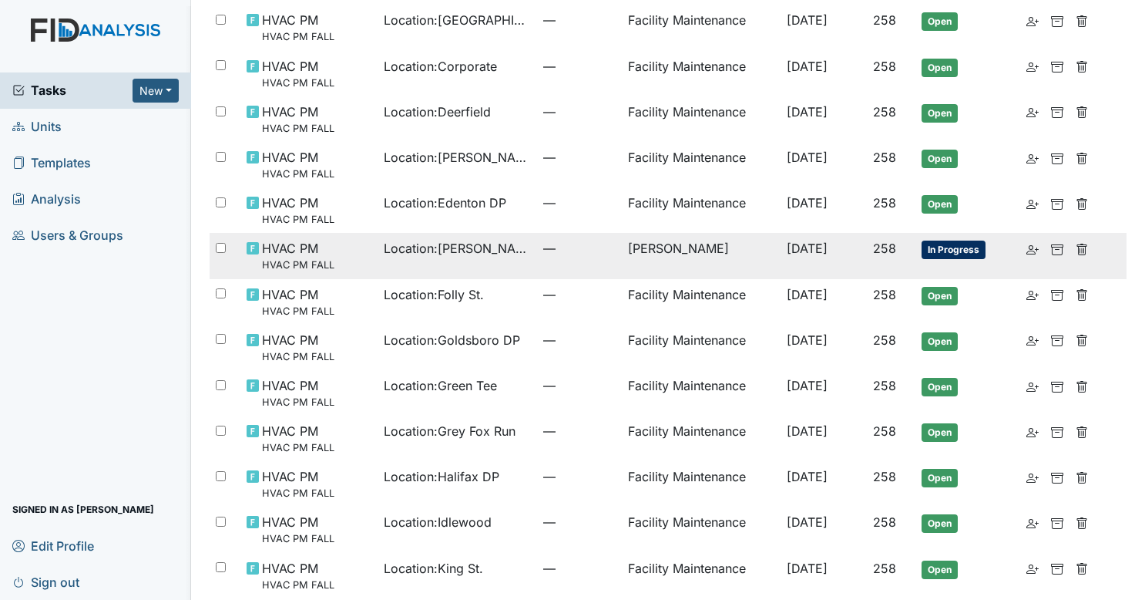
click at [543, 256] on span "—" at bounding box center [579, 248] width 72 height 18
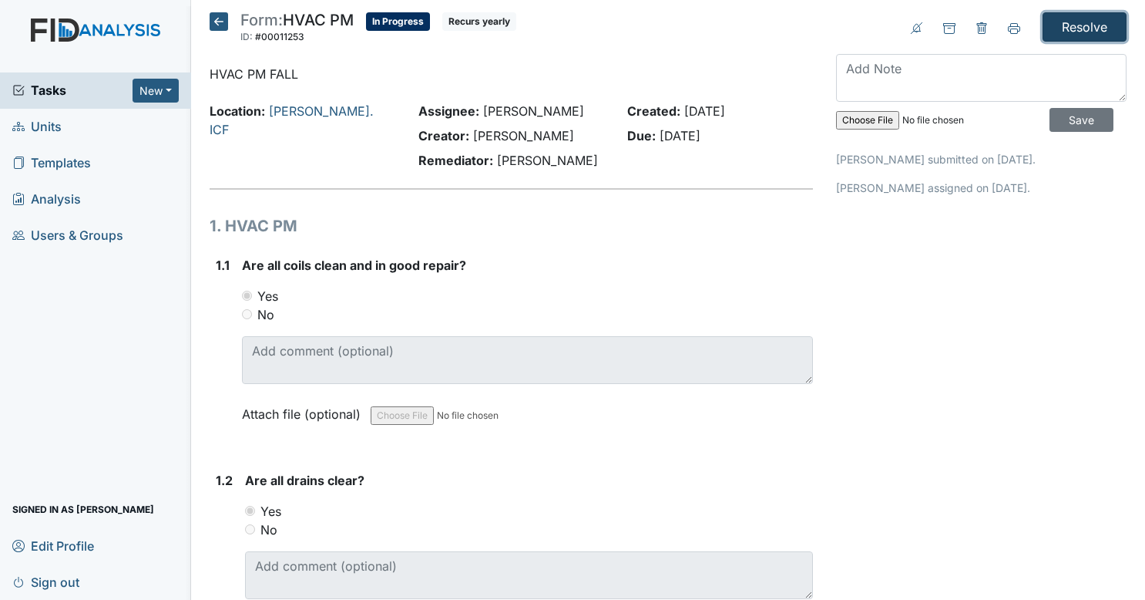
click at [1075, 31] on input "Resolve" at bounding box center [1085, 26] width 84 height 29
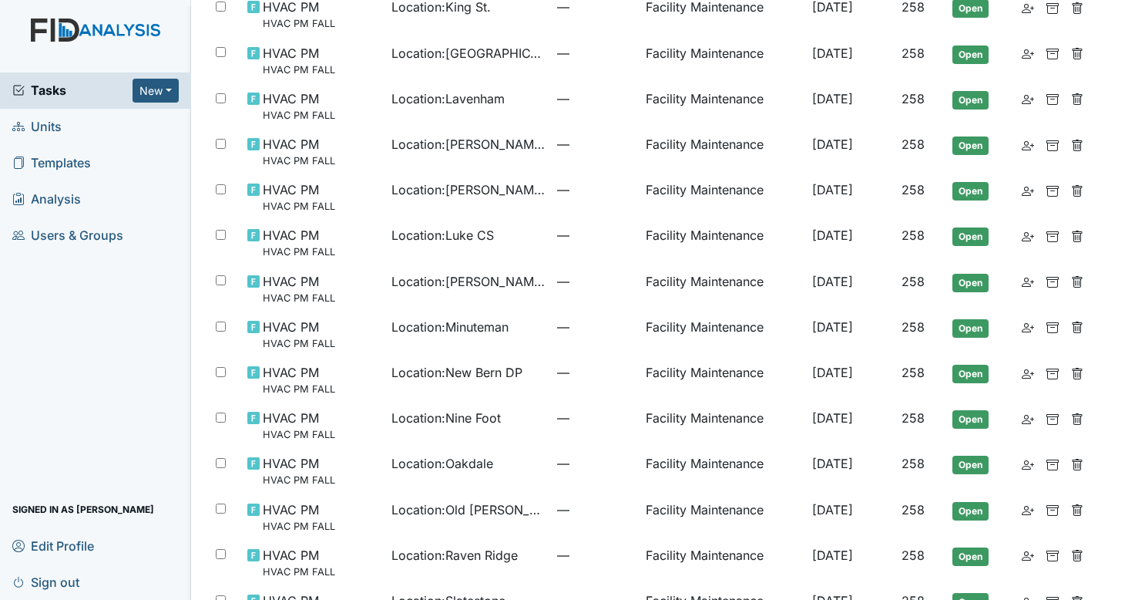
scroll to position [1014, 0]
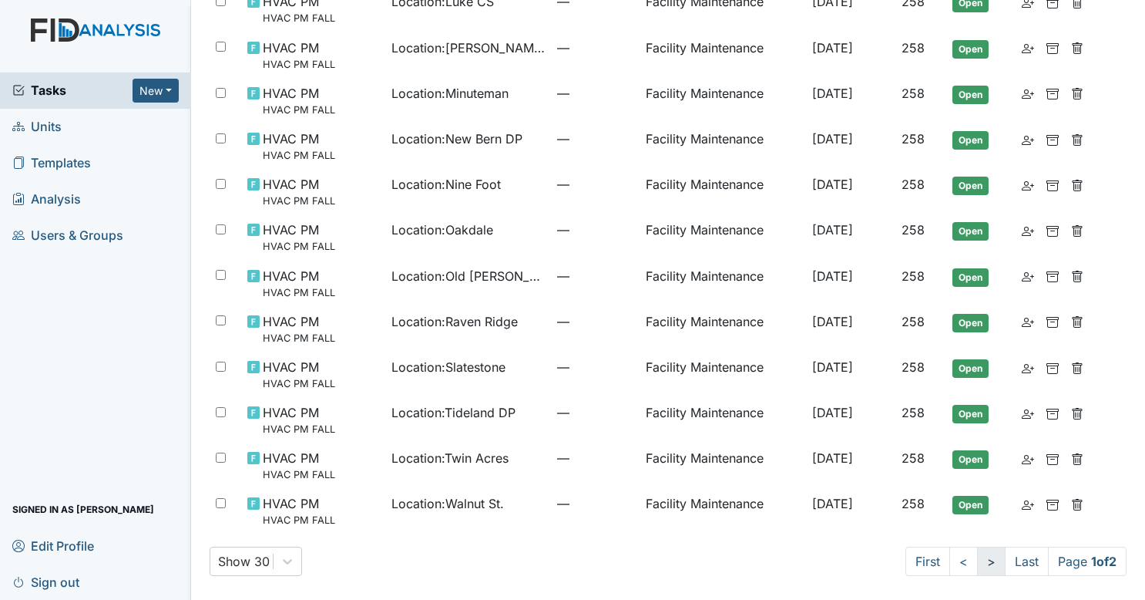
click at [977, 557] on link ">" at bounding box center [991, 561] width 29 height 29
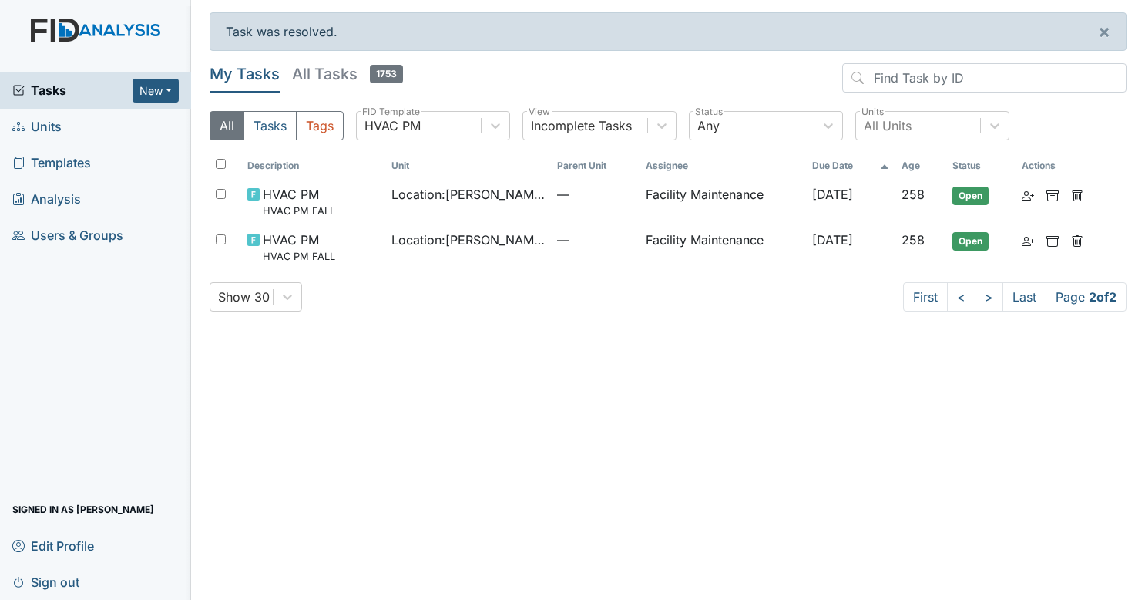
click at [93, 88] on span "Tasks" at bounding box center [72, 90] width 120 height 18
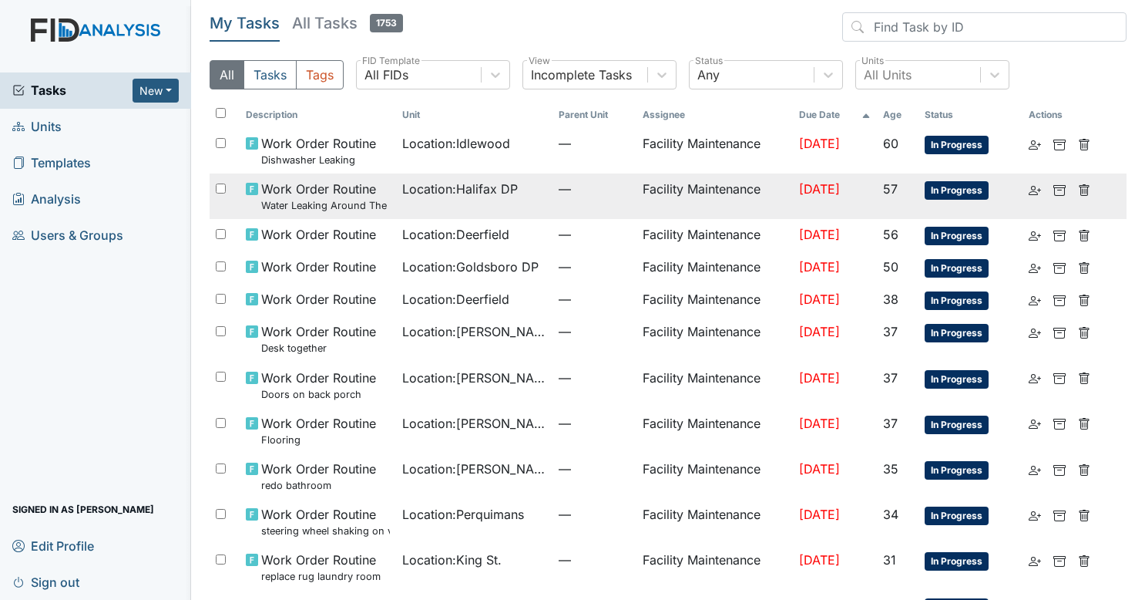
click at [355, 198] on small "Water Leaking Around The Base of the Toilet" at bounding box center [325, 205] width 129 height 15
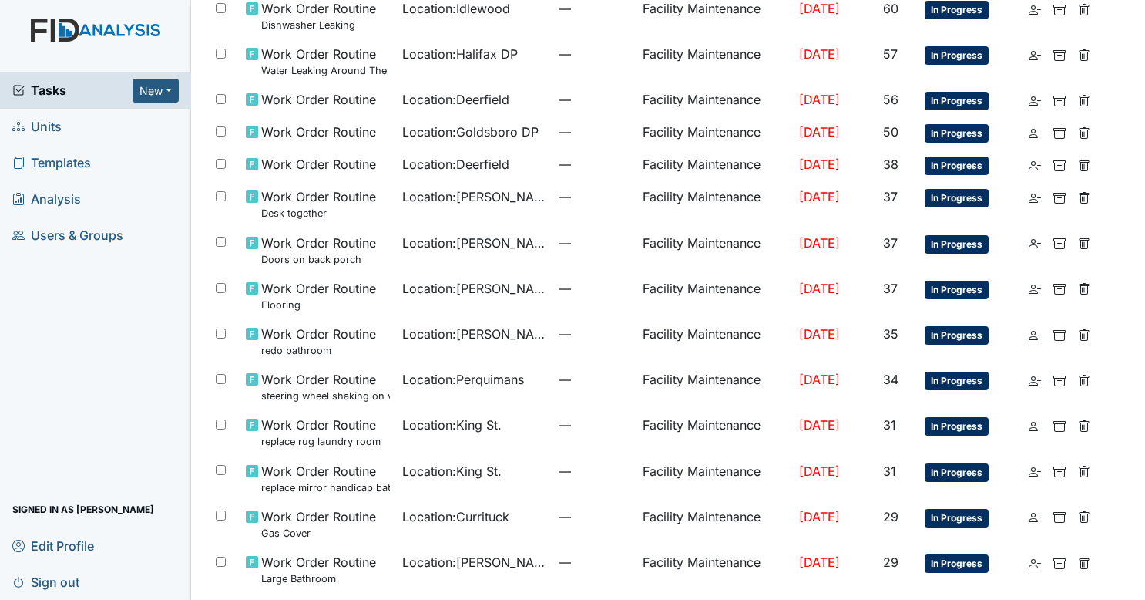
scroll to position [136, 0]
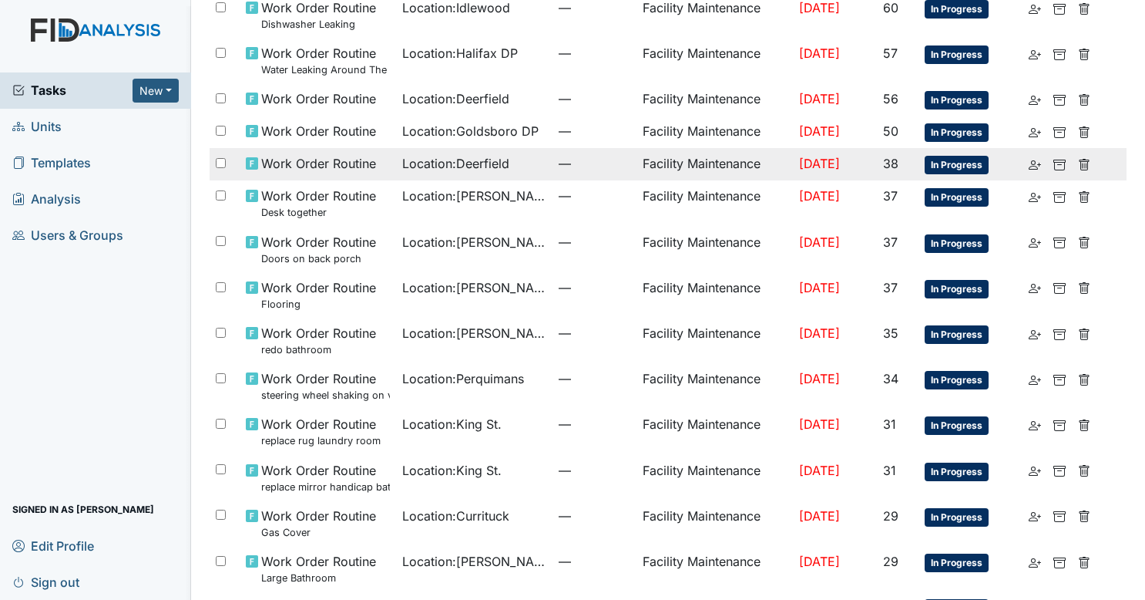
click at [459, 166] on span "Location : Deerfield" at bounding box center [455, 163] width 107 height 18
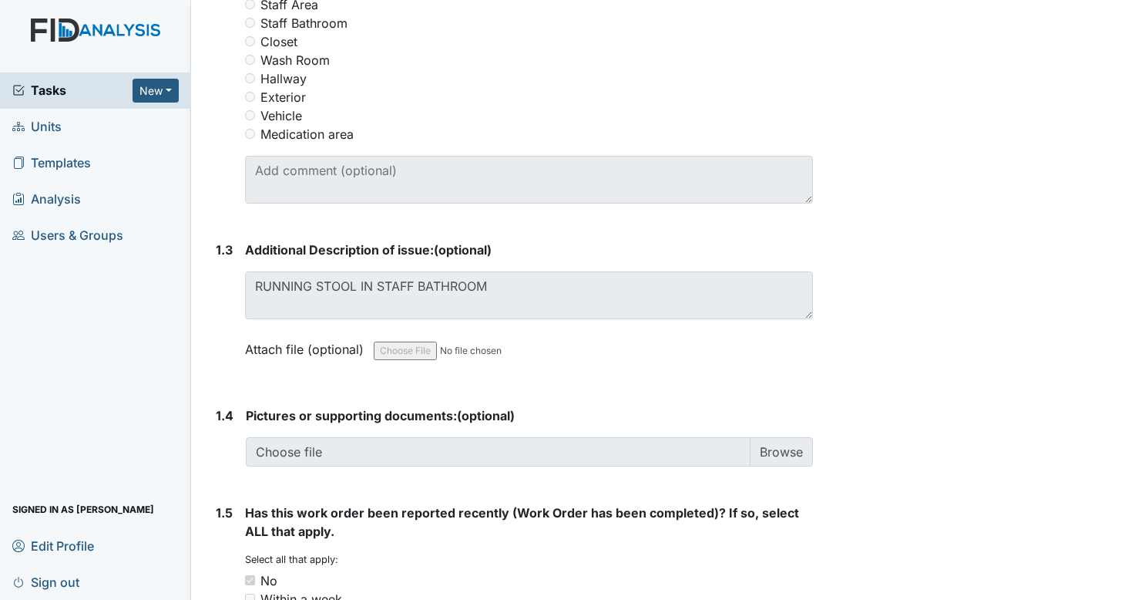
scroll to position [1046, 0]
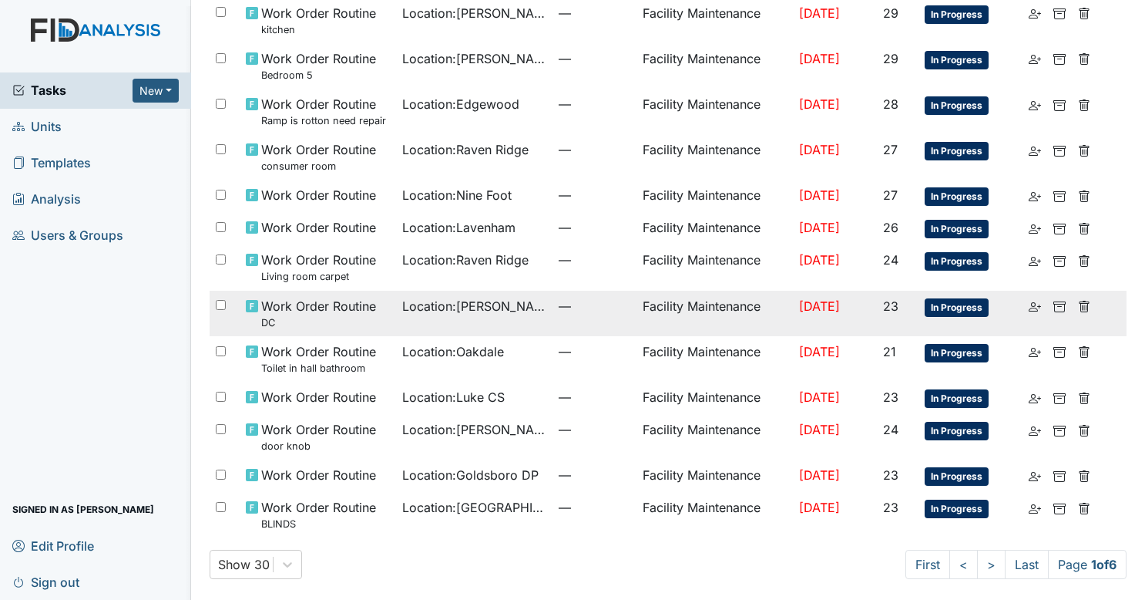
scroll to position [866, 0]
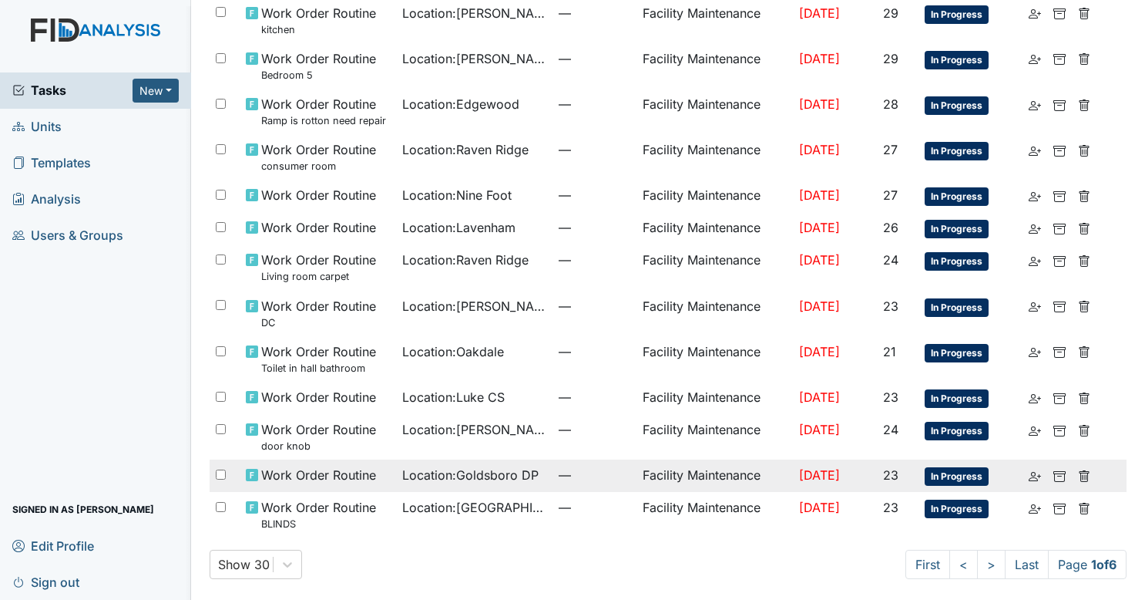
click at [496, 466] on span "Location : Goldsboro DP" at bounding box center [470, 475] width 136 height 18
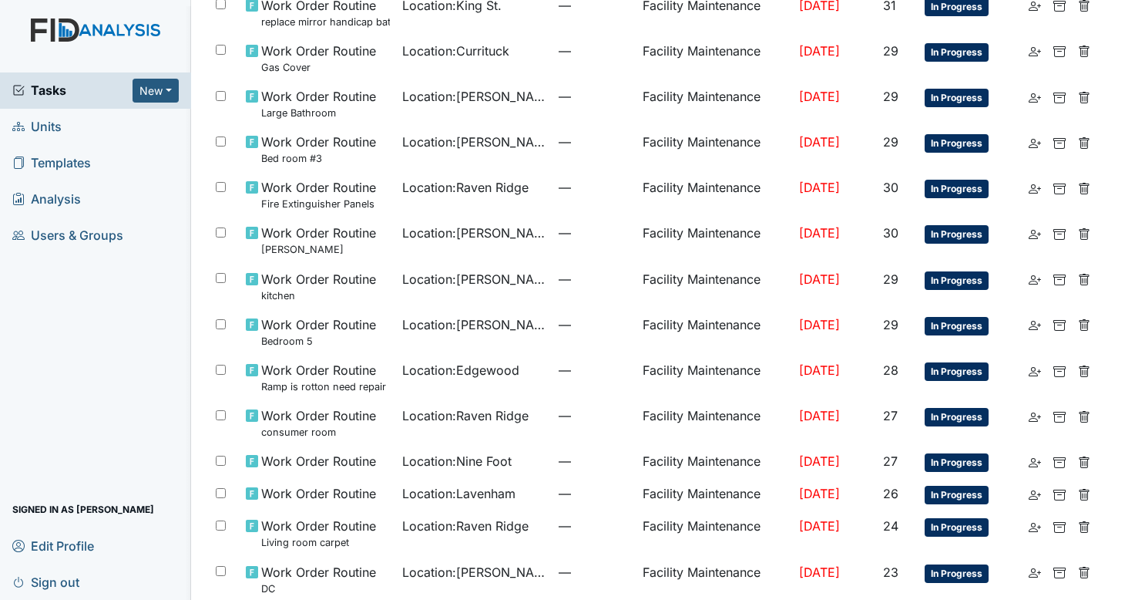
scroll to position [866, 0]
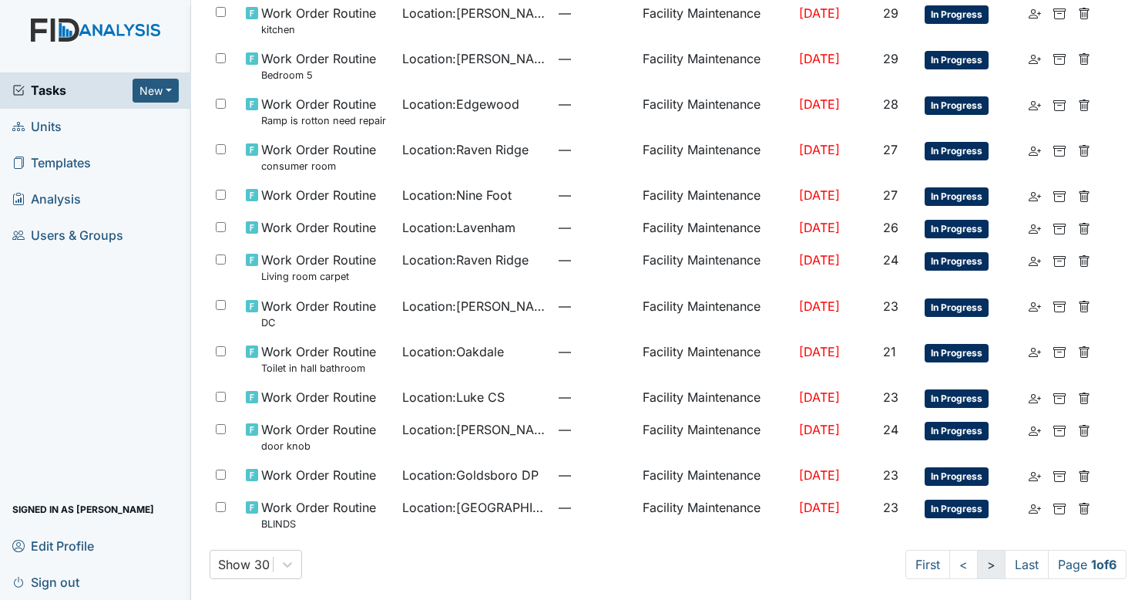
click at [977, 557] on link ">" at bounding box center [991, 564] width 29 height 29
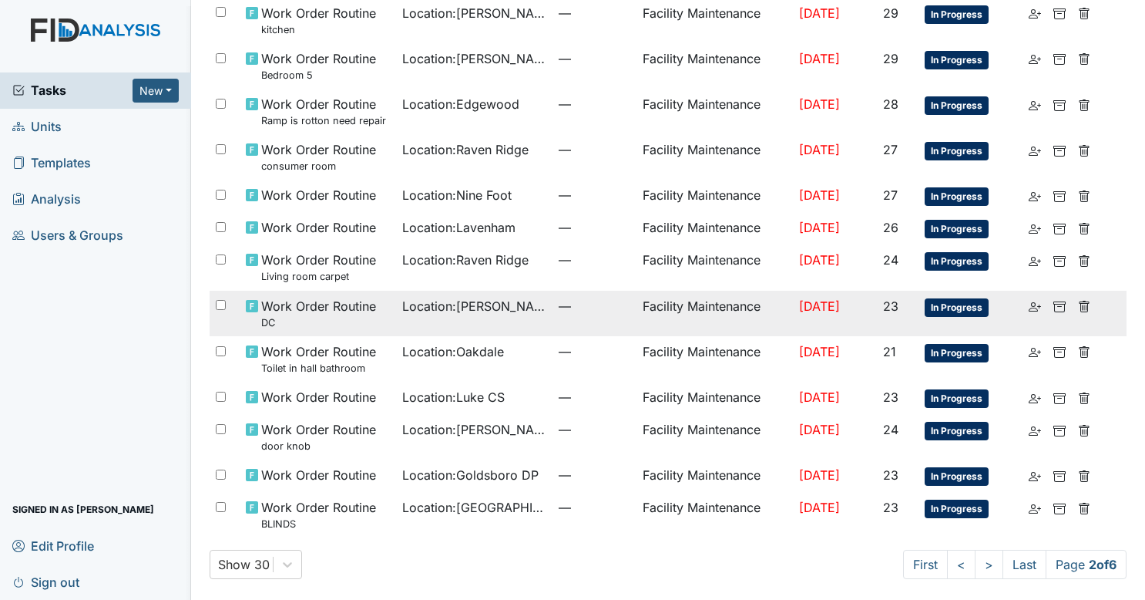
scroll to position [812, 0]
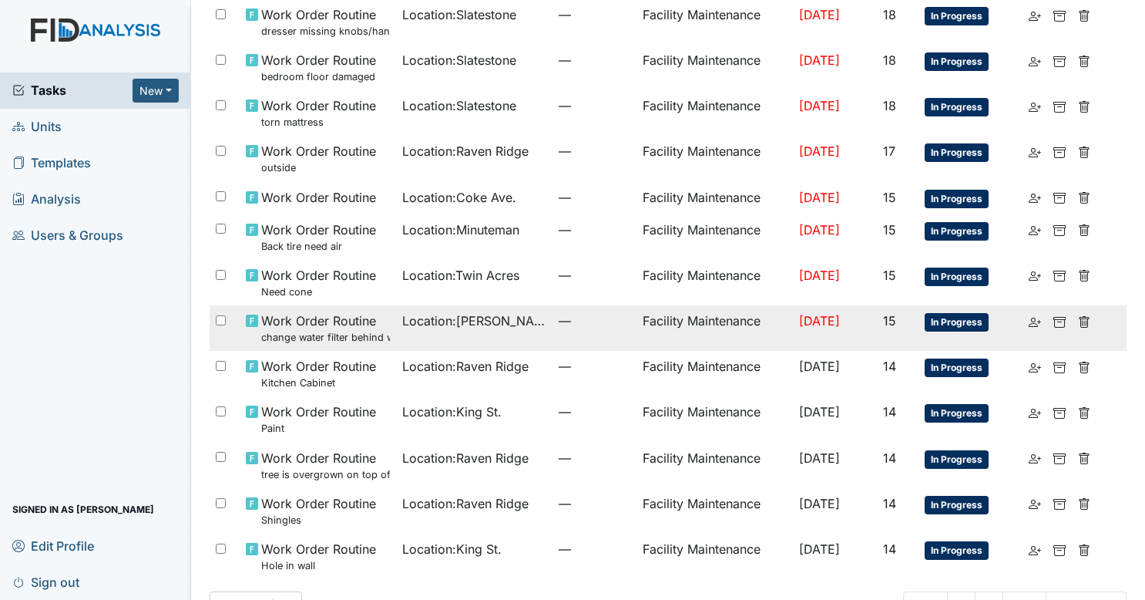
click at [553, 325] on td "—" at bounding box center [594, 327] width 83 height 45
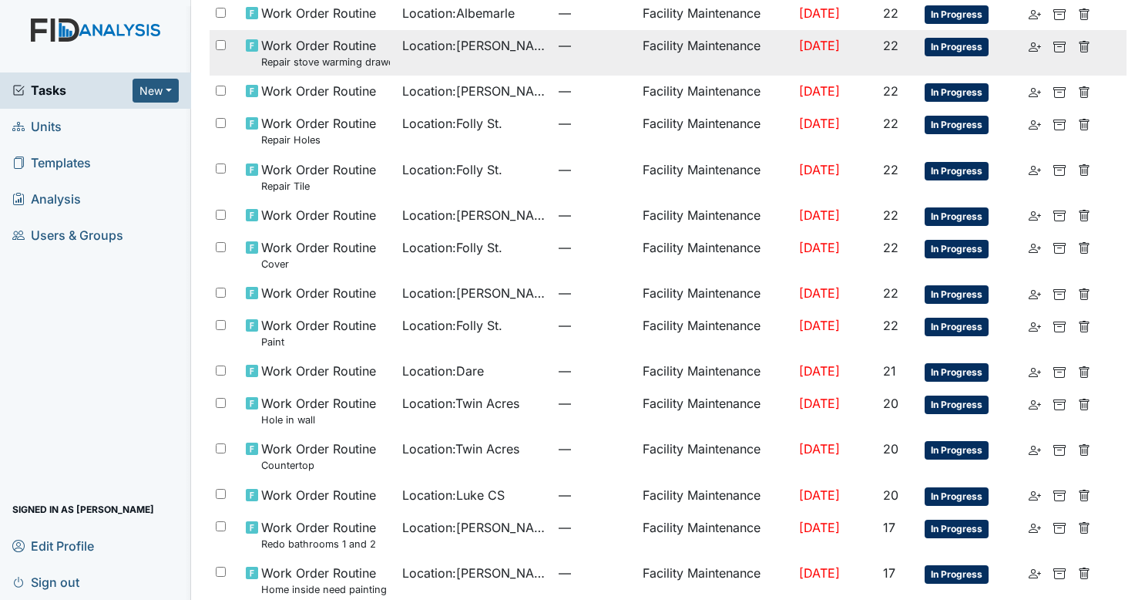
scroll to position [207, 0]
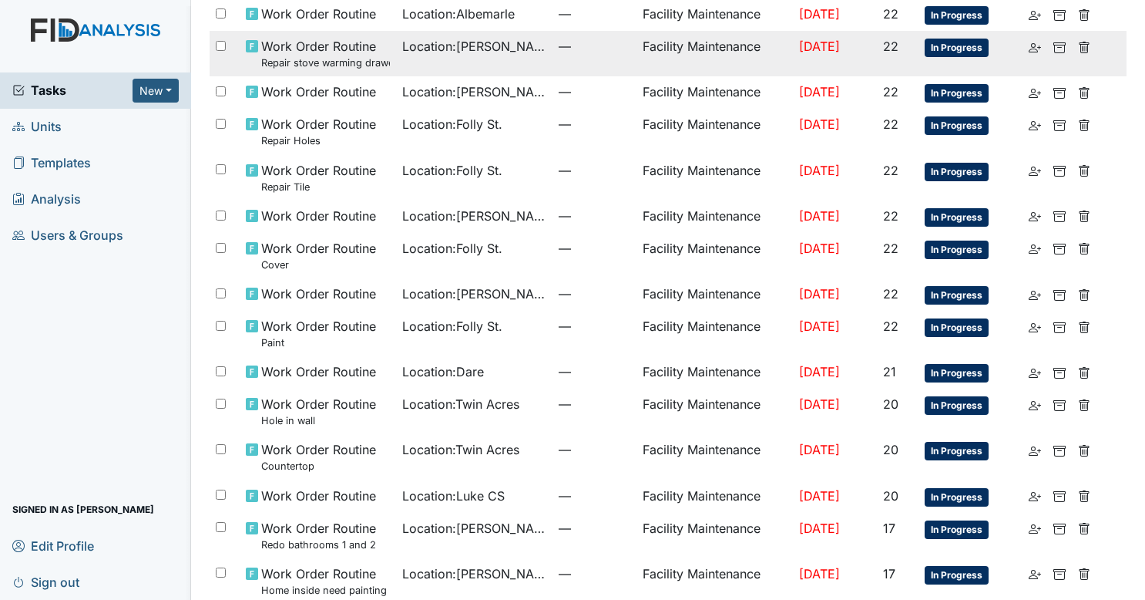
click at [496, 64] on td "Location : [GEOGRAPHIC_DATA]" at bounding box center [474, 53] width 156 height 45
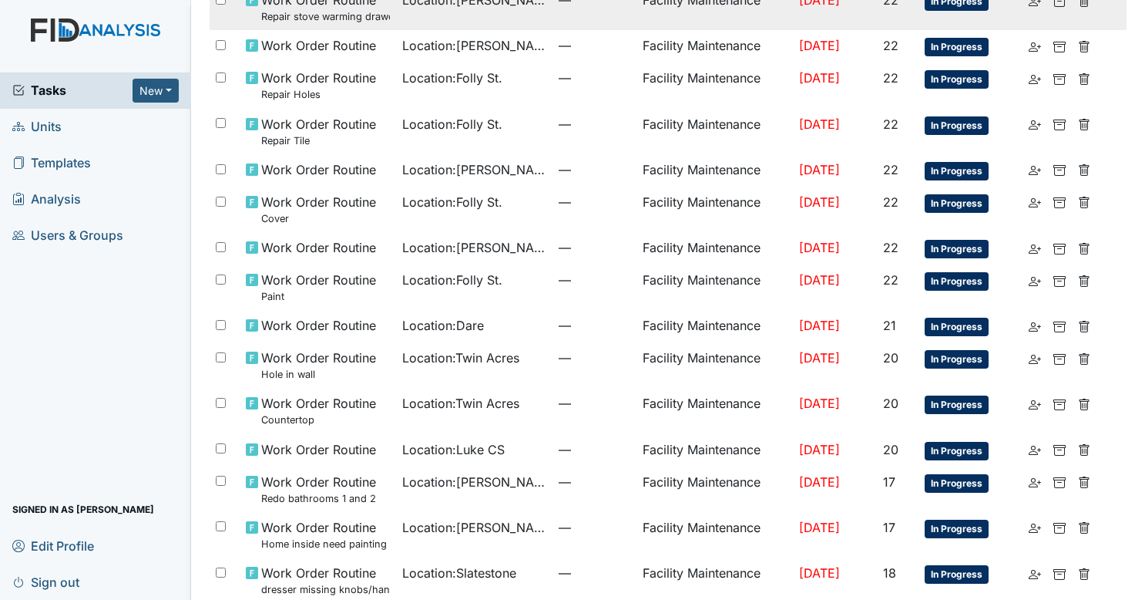
scroll to position [853, 0]
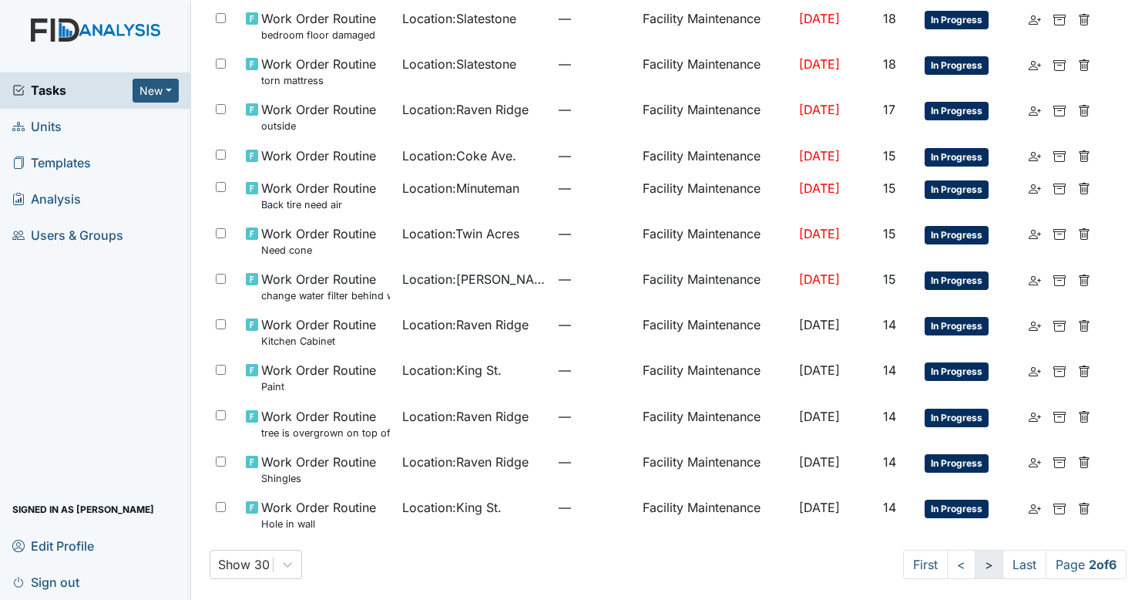
click at [978, 558] on link ">" at bounding box center [989, 564] width 29 height 29
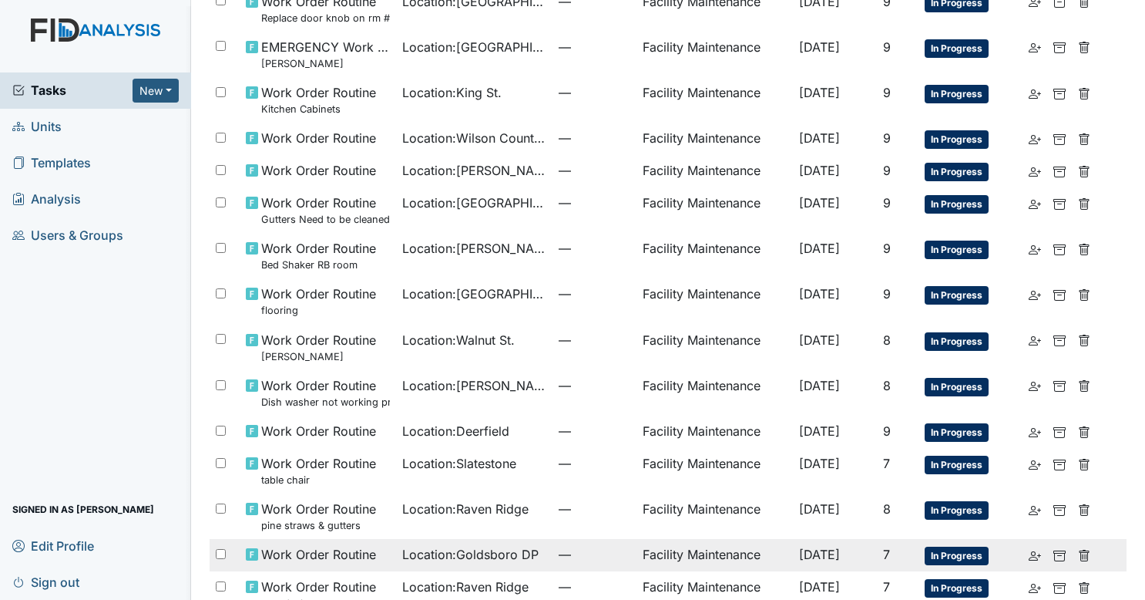
scroll to position [839, 0]
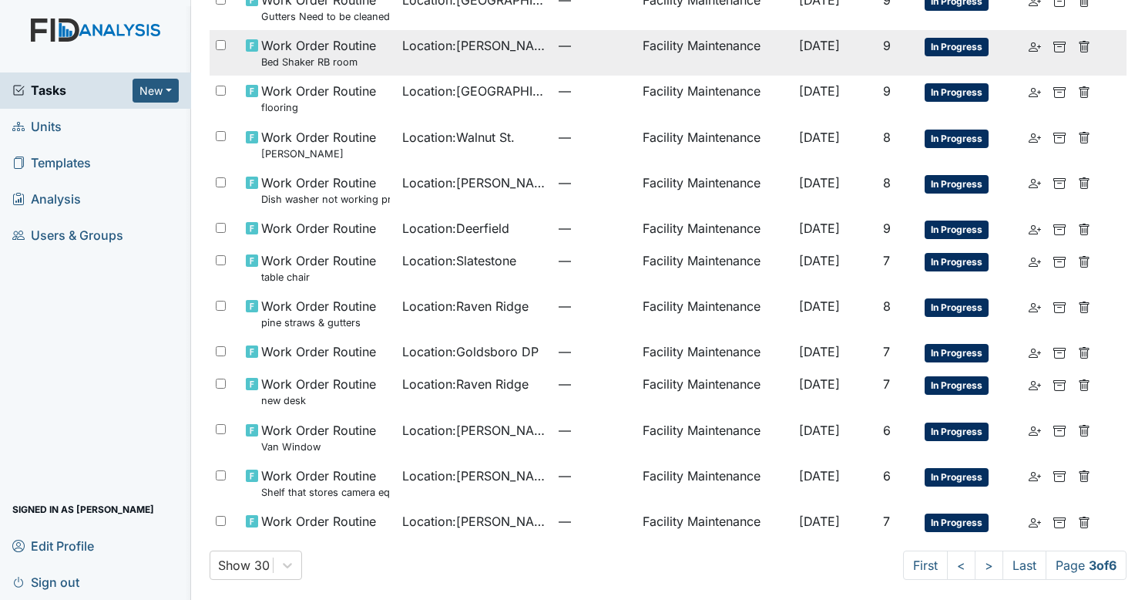
click at [489, 59] on td "Location : William St." at bounding box center [474, 52] width 156 height 45
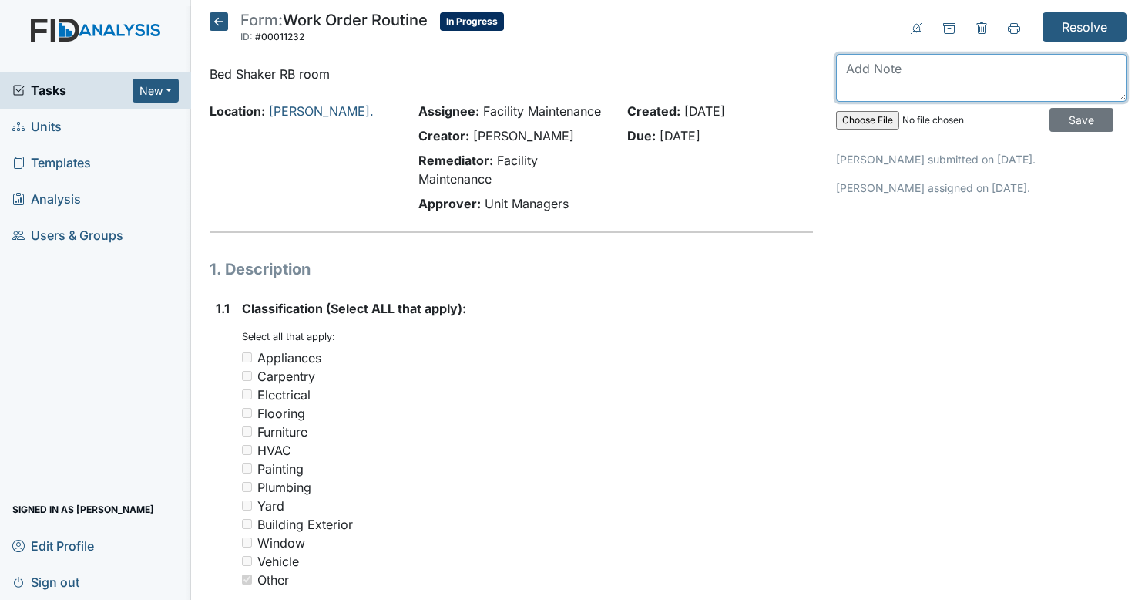
click at [953, 82] on textarea at bounding box center [981, 78] width 291 height 48
type textarea "c"
click at [1021, 67] on textarea "company should have this fixed? if not call me" at bounding box center [981, 78] width 291 height 48
type textarea "company should have this fixed now? if not call me"
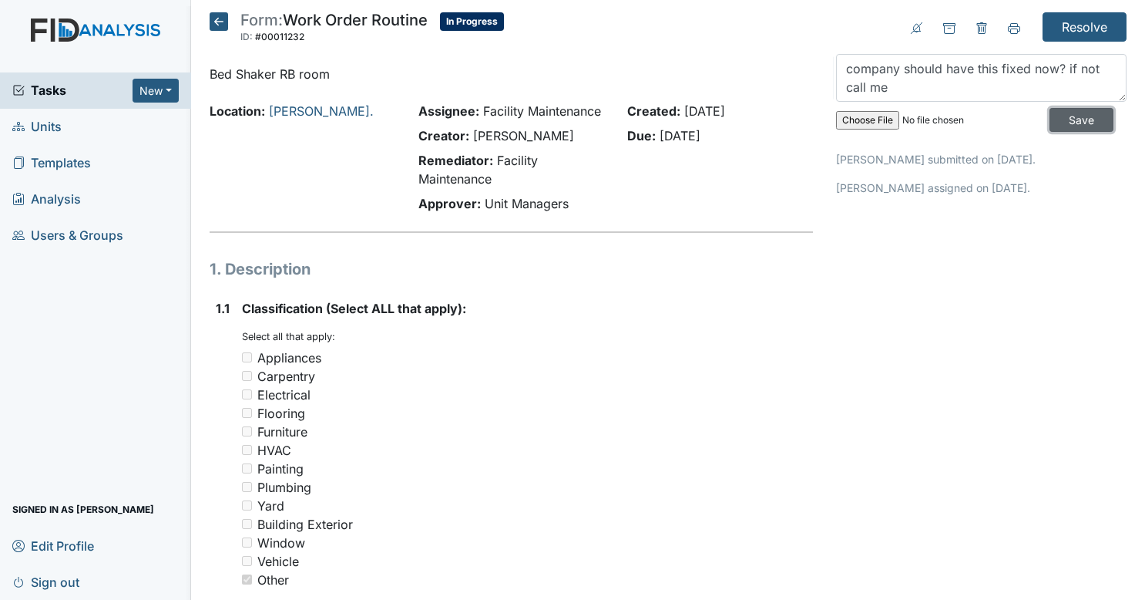
click at [1062, 113] on input "Save" at bounding box center [1082, 120] width 64 height 24
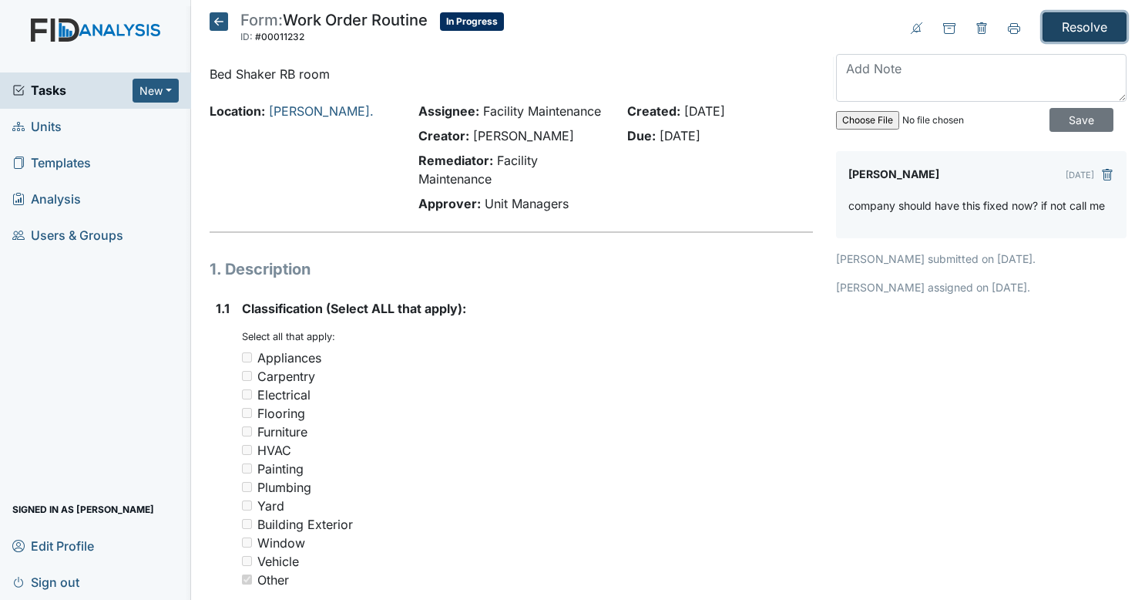
click at [1091, 25] on input "Resolve" at bounding box center [1085, 26] width 84 height 29
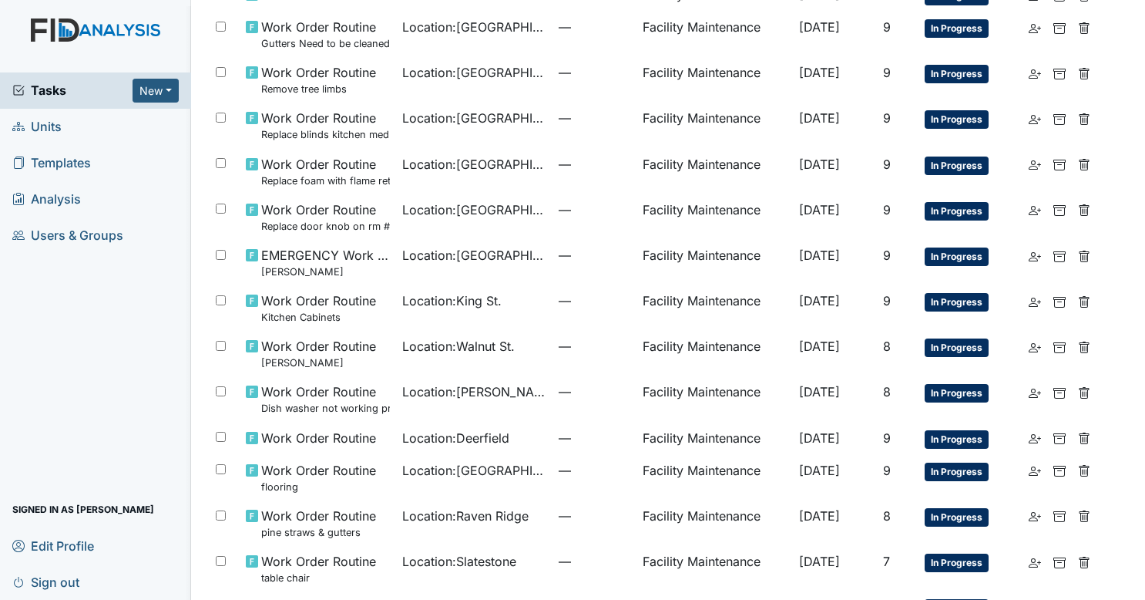
scroll to position [594, 0]
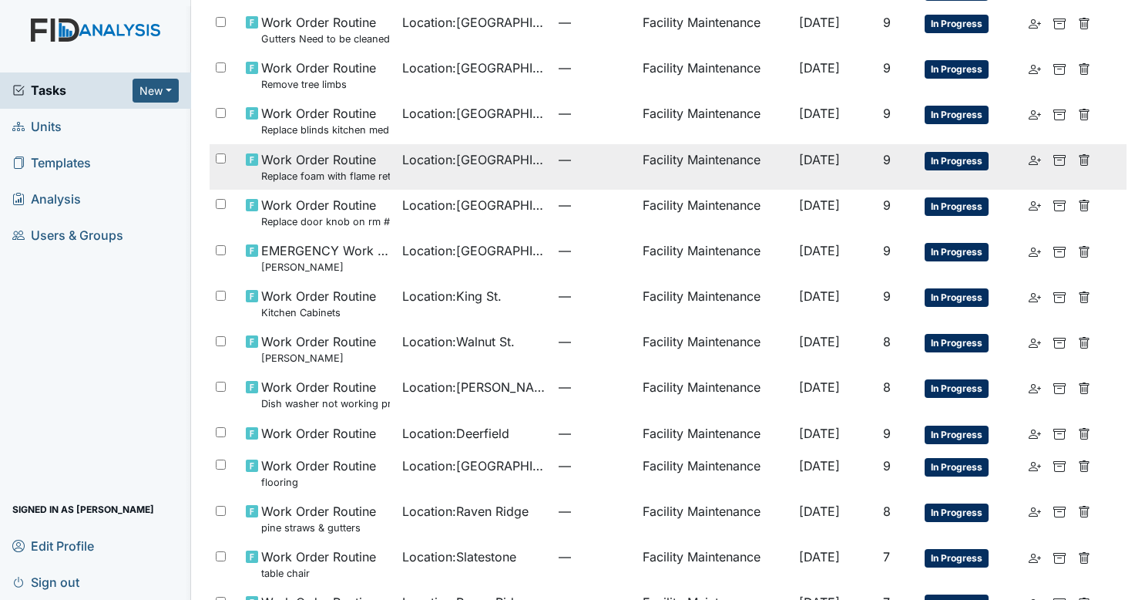
click at [593, 170] on td "—" at bounding box center [594, 166] width 83 height 45
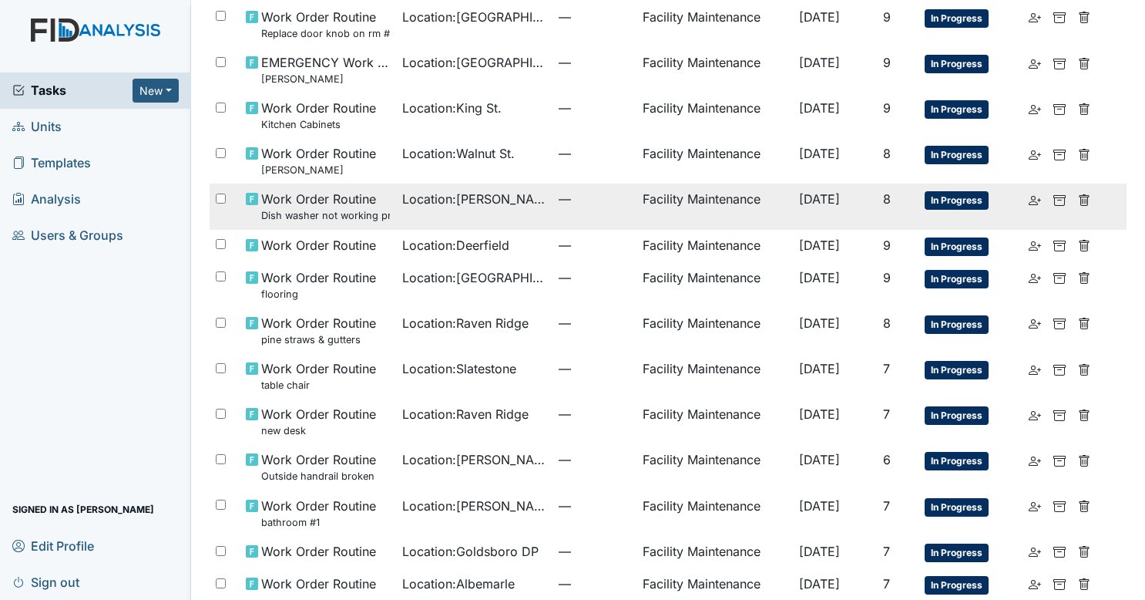
scroll to position [890, 0]
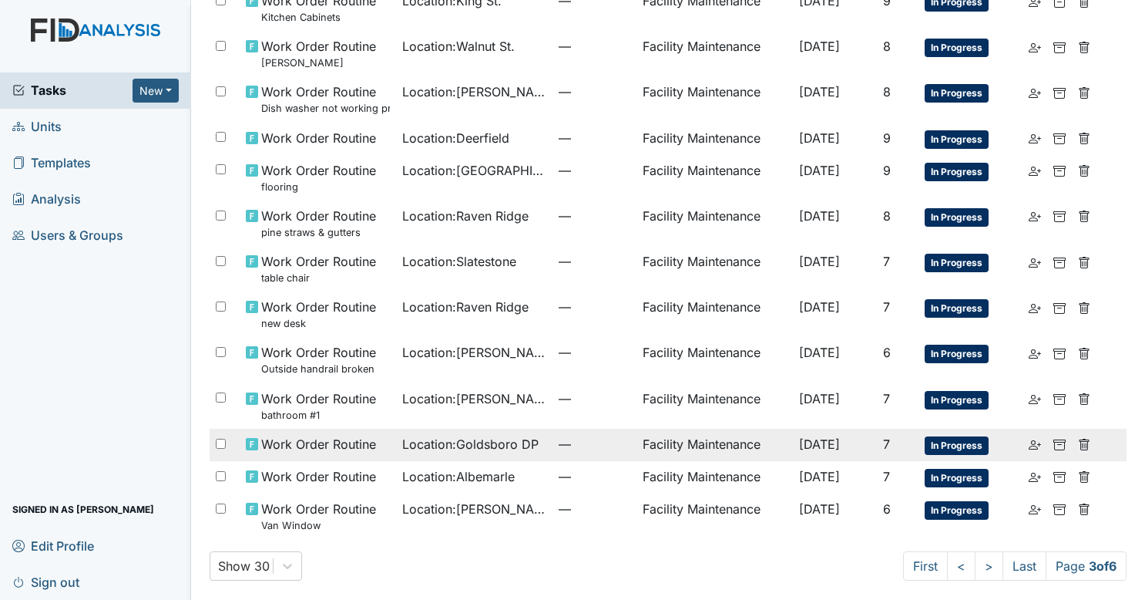
click at [559, 435] on span "—" at bounding box center [594, 444] width 71 height 18
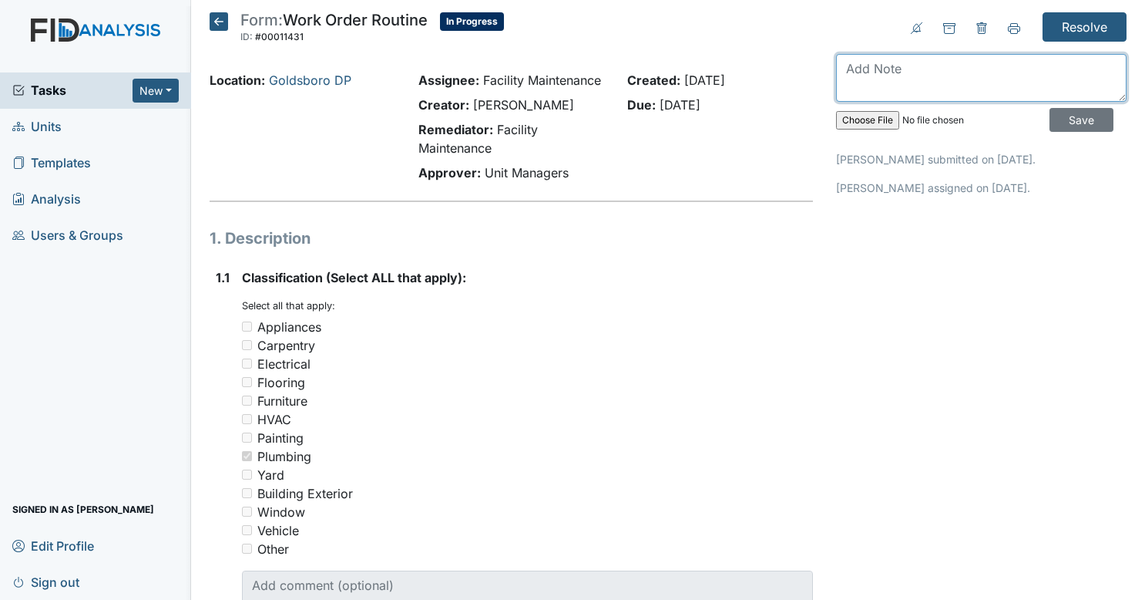
click at [846, 76] on textarea at bounding box center [981, 78] width 291 height 48
type textarea "plumber repaired"
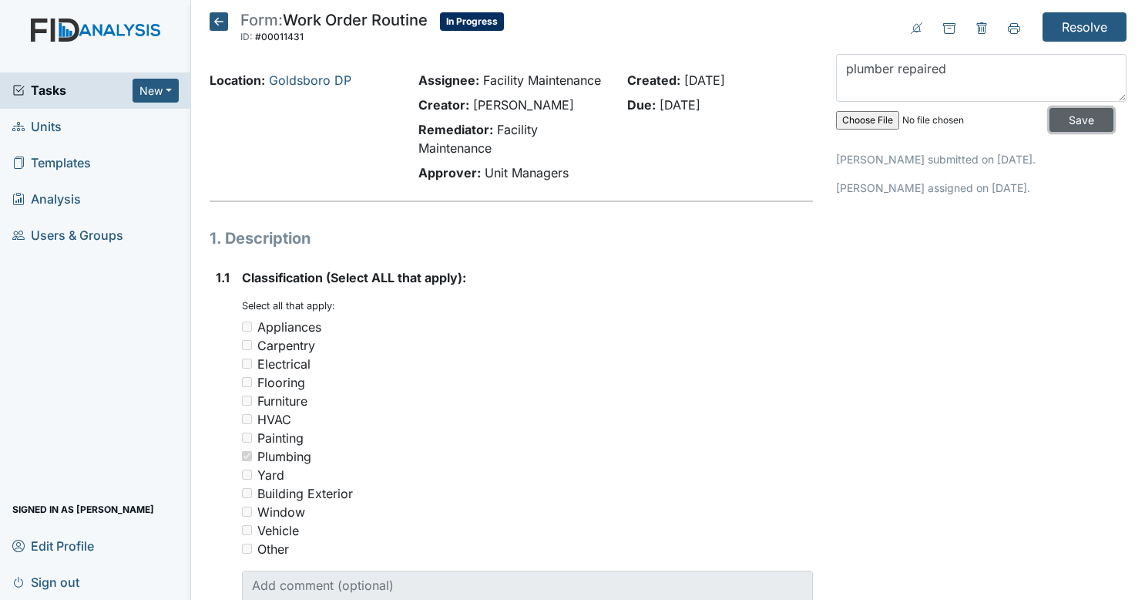
click at [1077, 122] on input "Save" at bounding box center [1082, 120] width 64 height 24
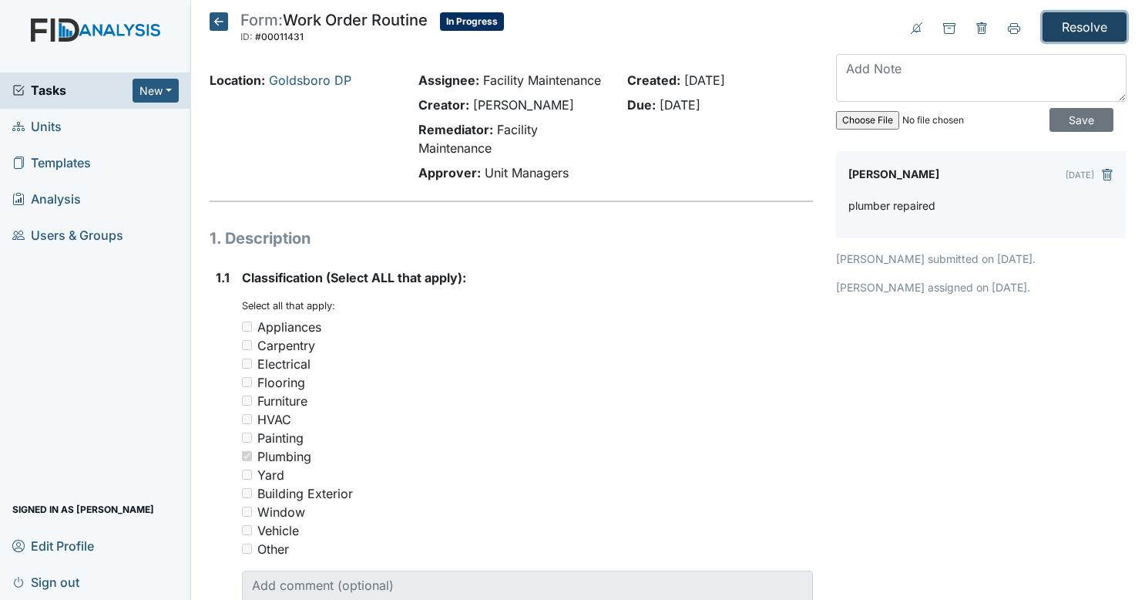
click at [1059, 31] on input "Resolve" at bounding box center [1085, 26] width 84 height 29
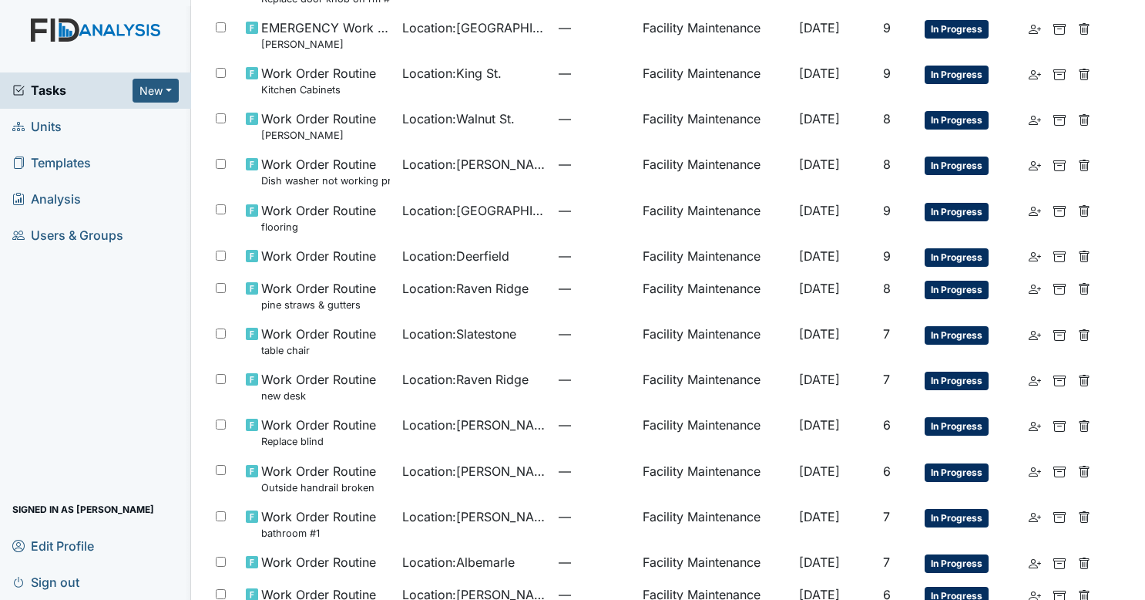
scroll to position [903, 0]
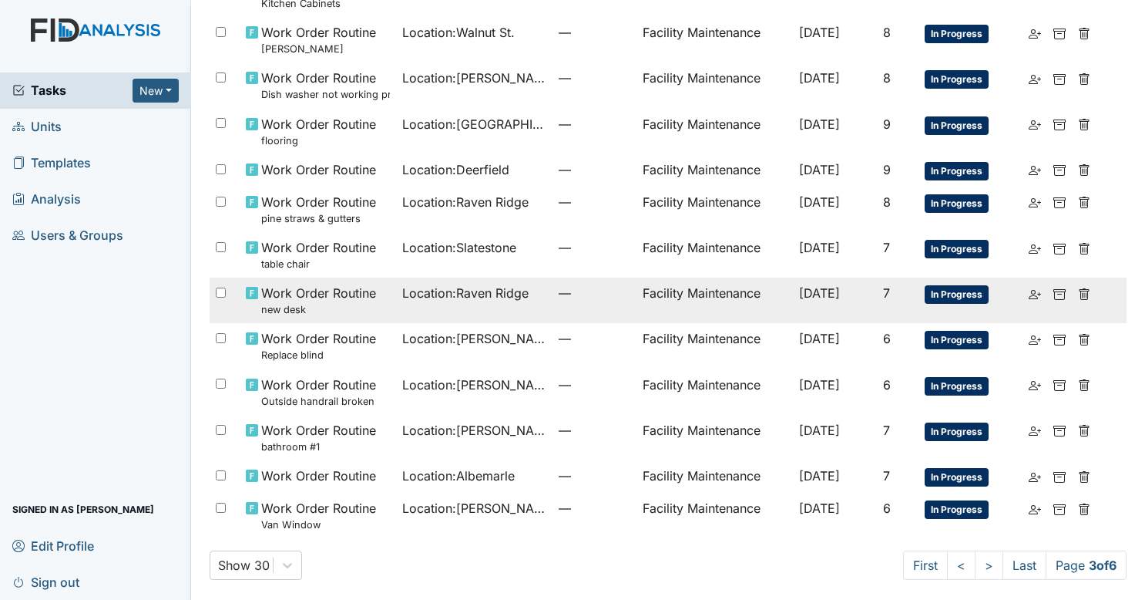
click at [484, 296] on span "Location : [GEOGRAPHIC_DATA]" at bounding box center [465, 293] width 126 height 18
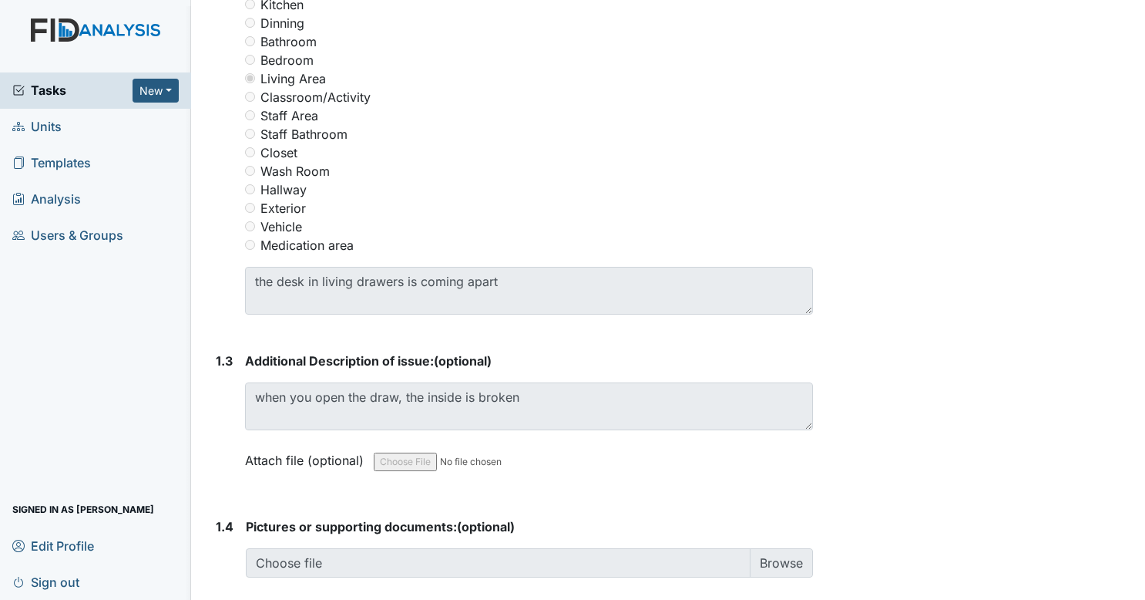
scroll to position [750, 0]
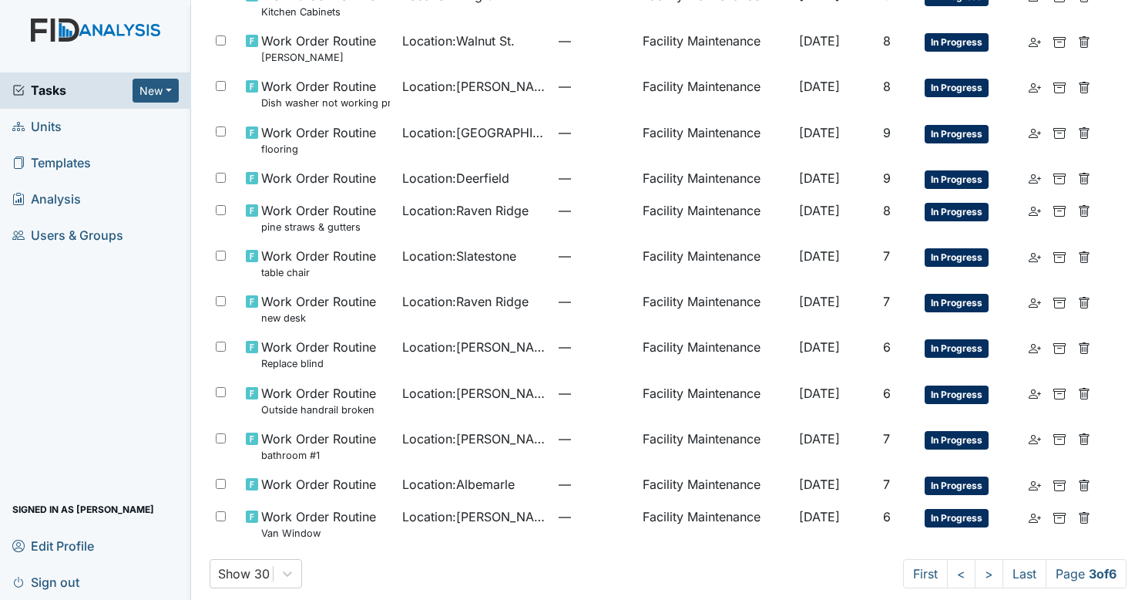
scroll to position [903, 0]
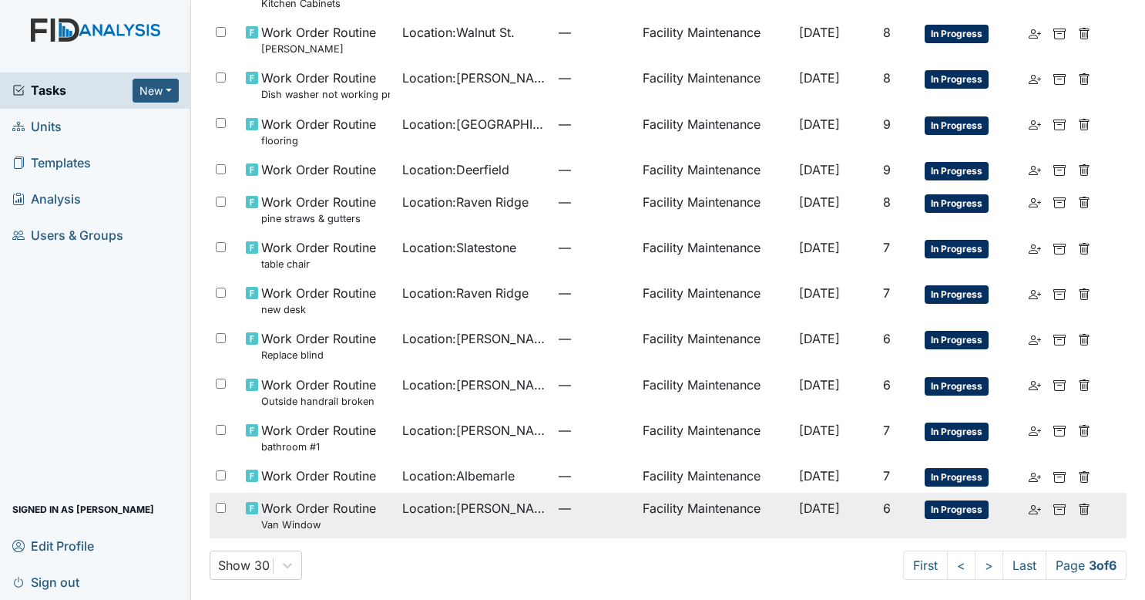
click at [490, 515] on td "Location : Scott House" at bounding box center [474, 515] width 156 height 45
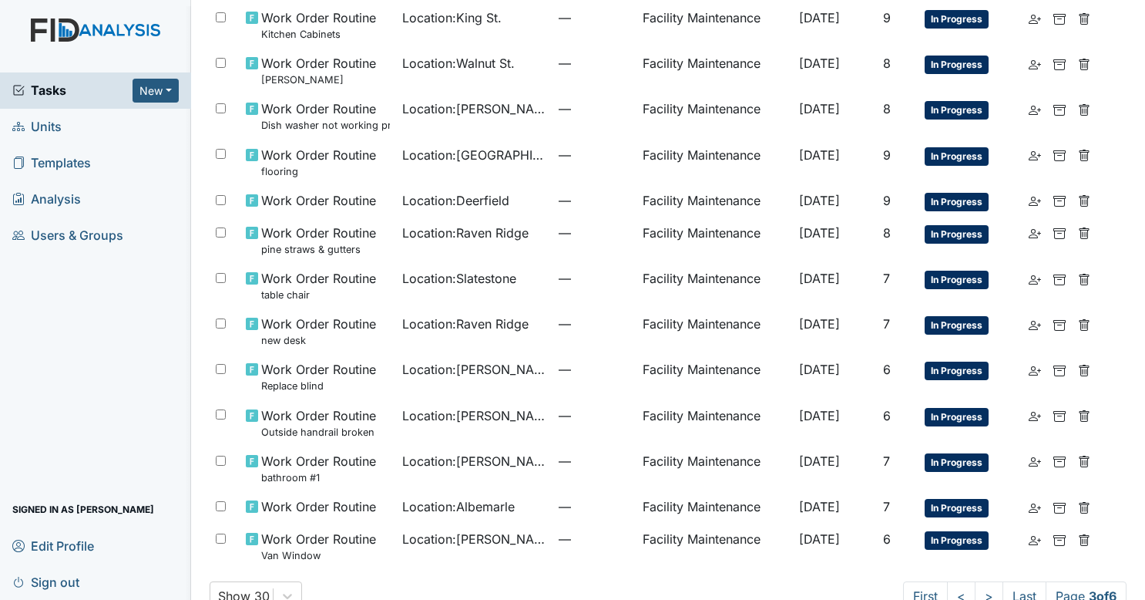
scroll to position [903, 0]
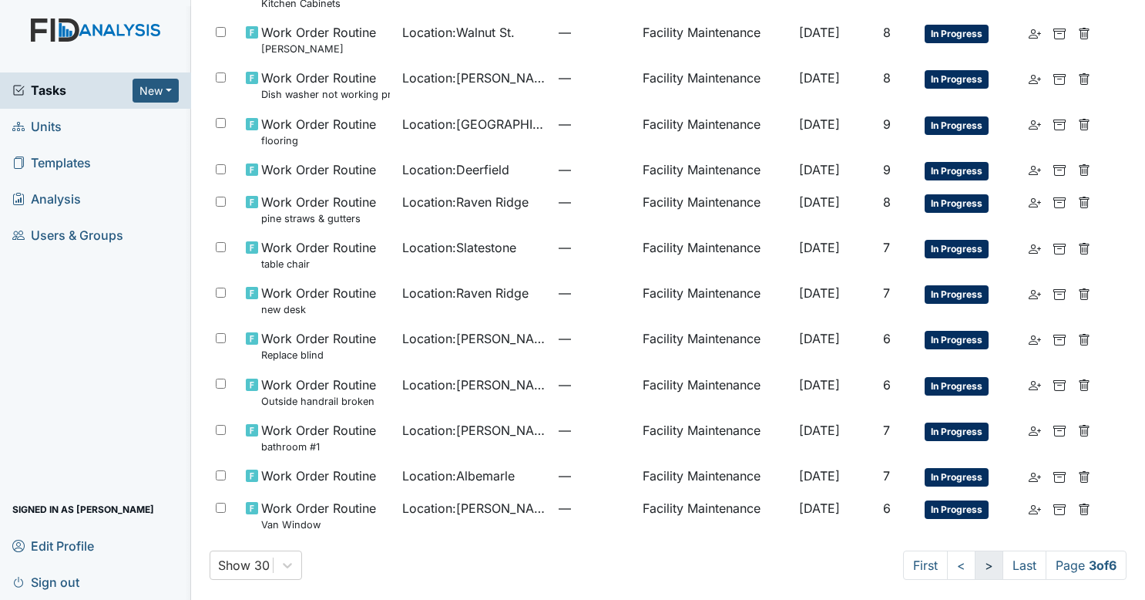
click at [975, 561] on link ">" at bounding box center [989, 564] width 29 height 29
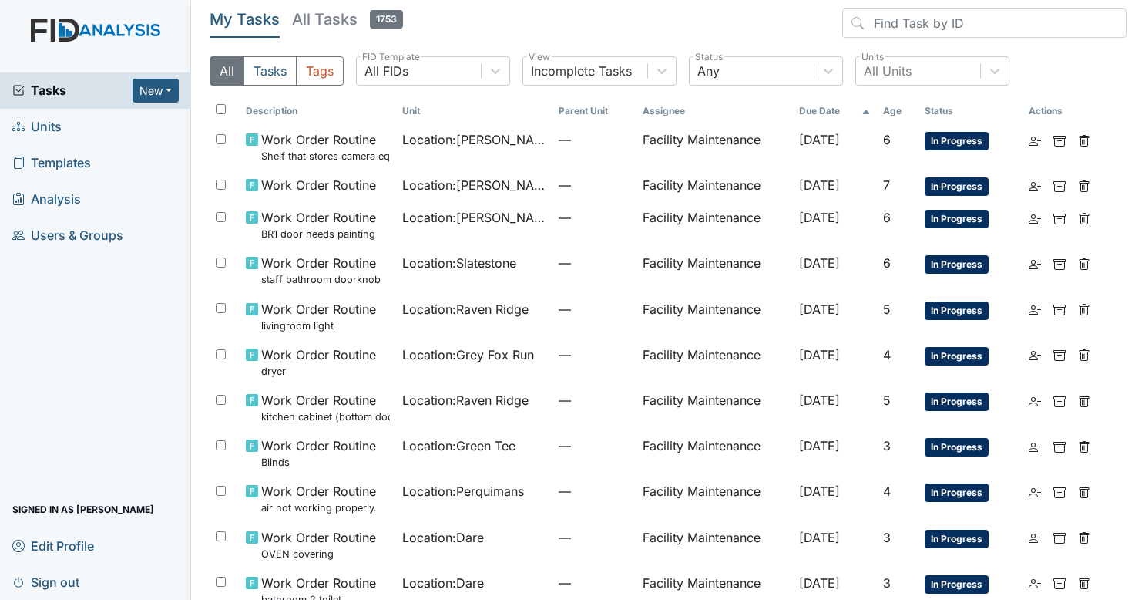
scroll to position [55, 0]
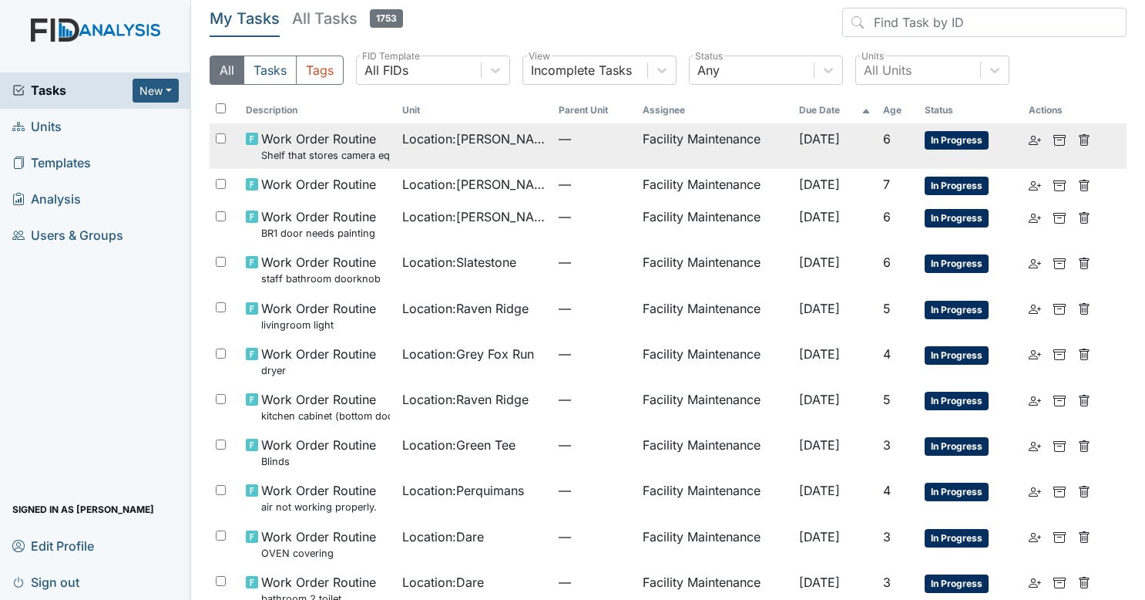
click at [519, 141] on span "Location : Luke St. ICF" at bounding box center [474, 138] width 144 height 18
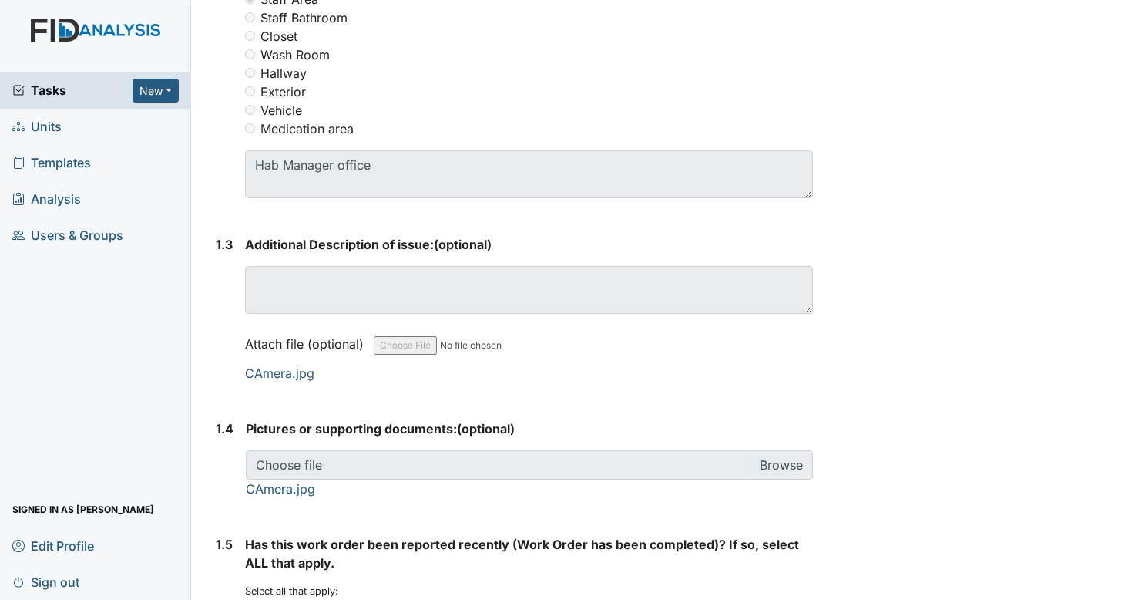
scroll to position [1114, 0]
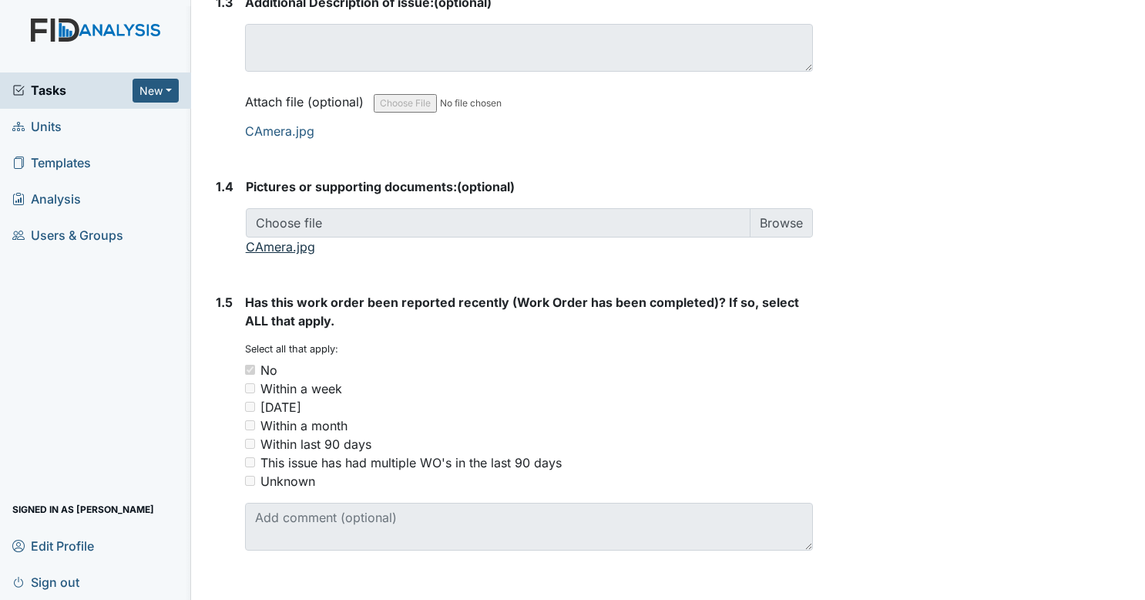
click at [291, 251] on link "CAmera.jpg" at bounding box center [280, 246] width 69 height 15
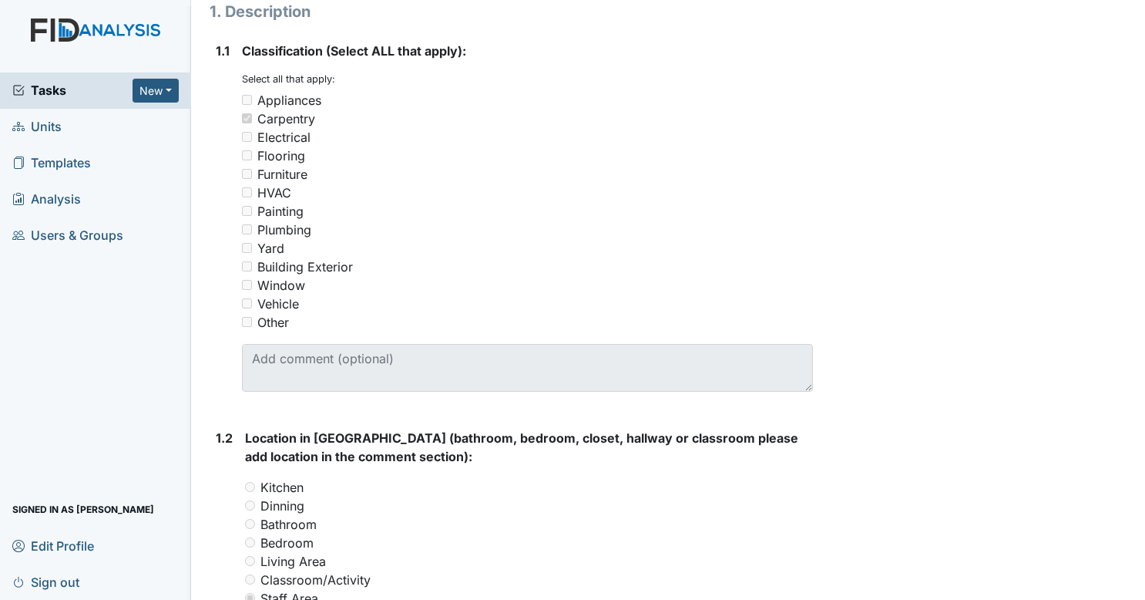
scroll to position [119, 0]
